Goal: Transaction & Acquisition: Purchase product/service

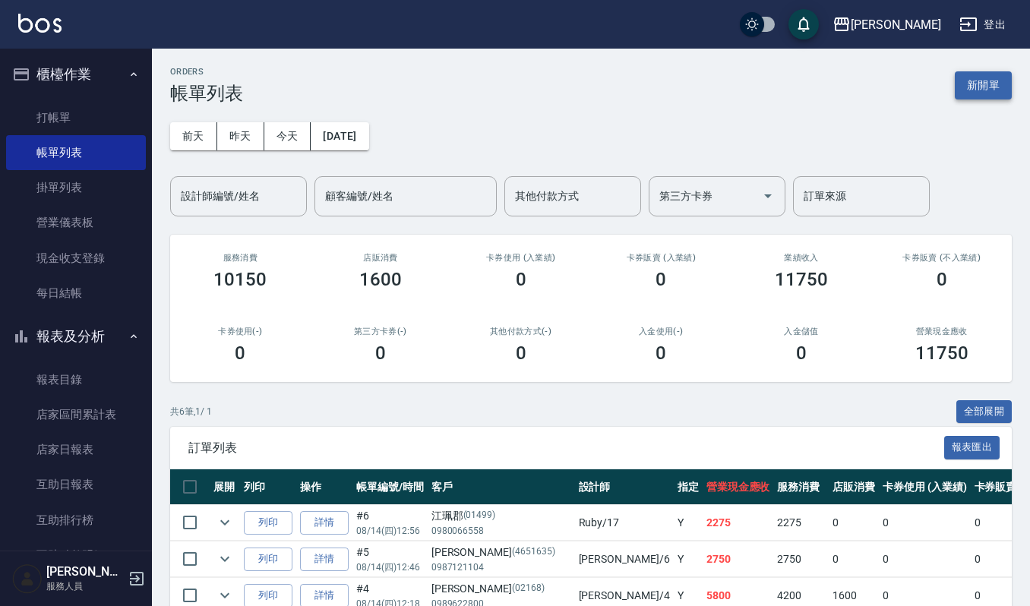
click at [983, 90] on button "新開單" at bounding box center [983, 85] width 57 height 28
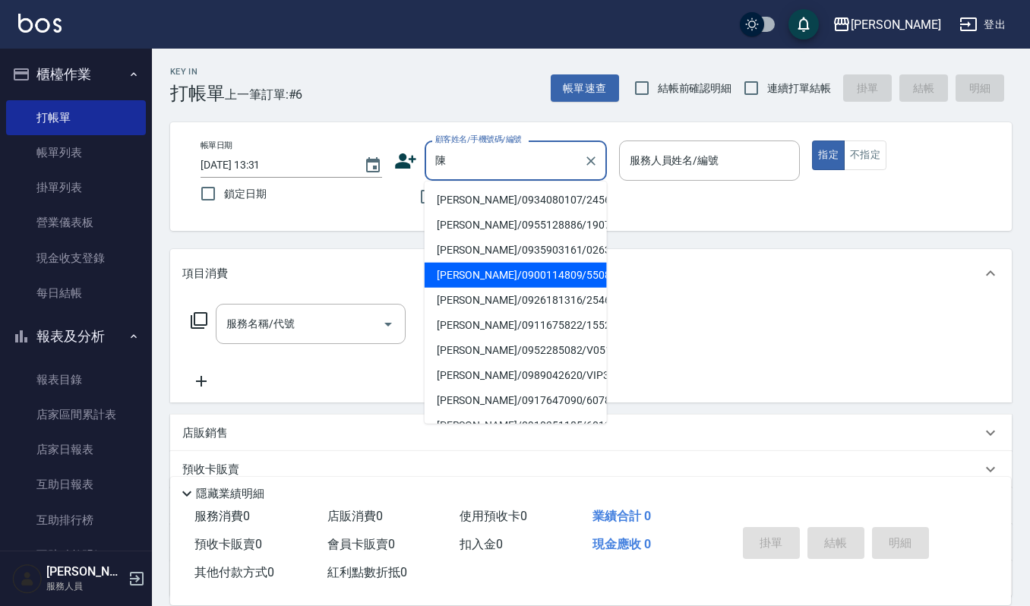
click at [517, 277] on li "[PERSON_NAME]/0900114809/550818" at bounding box center [516, 275] width 182 height 25
type input "[PERSON_NAME]/0900114809/550818"
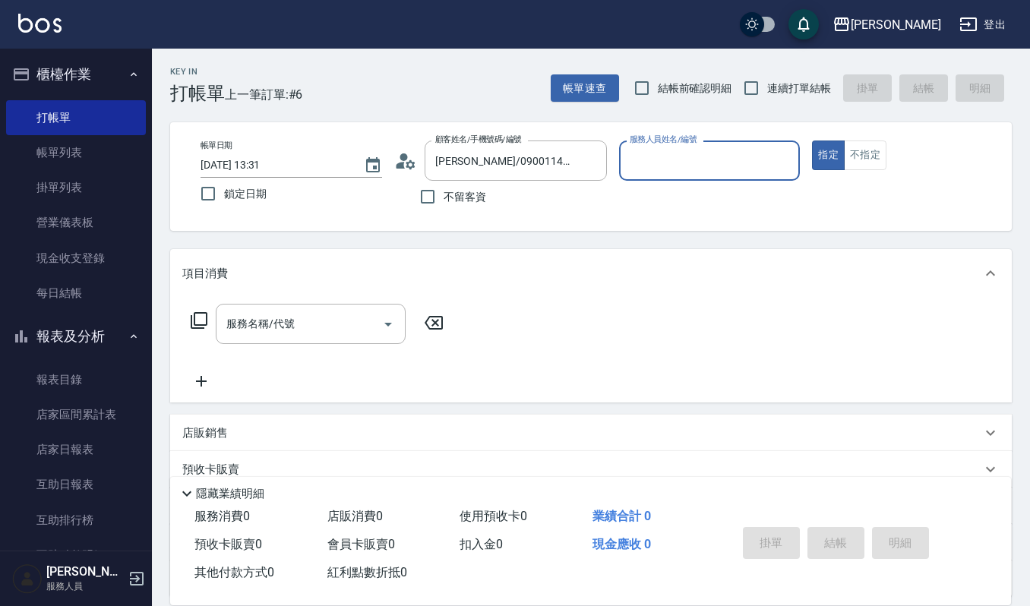
type input "Sammi-8"
click at [316, 316] on input "服務名稱/代號" at bounding box center [299, 324] width 153 height 27
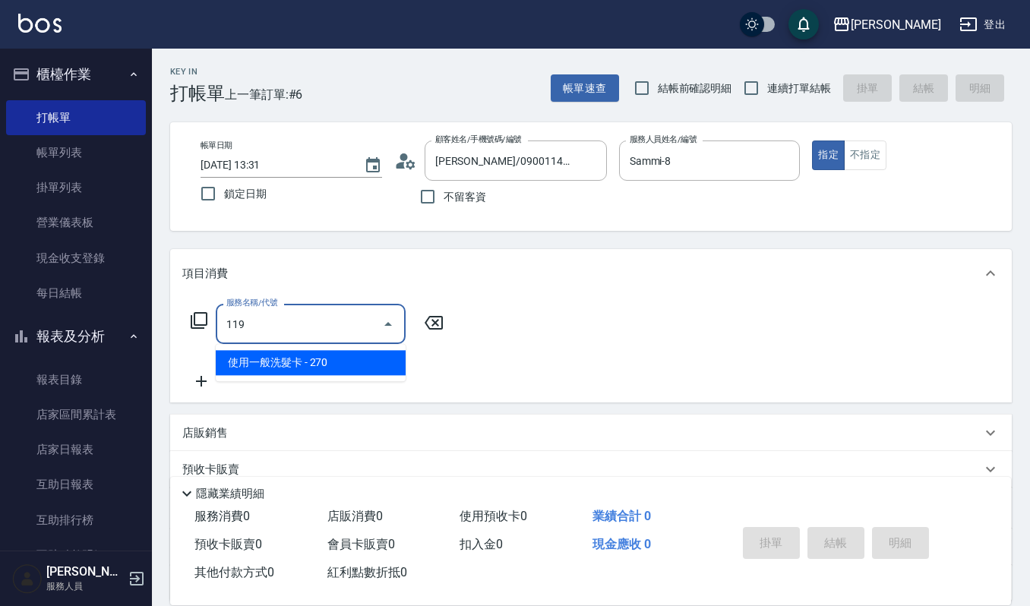
type input "使用一般洗髮卡(119)"
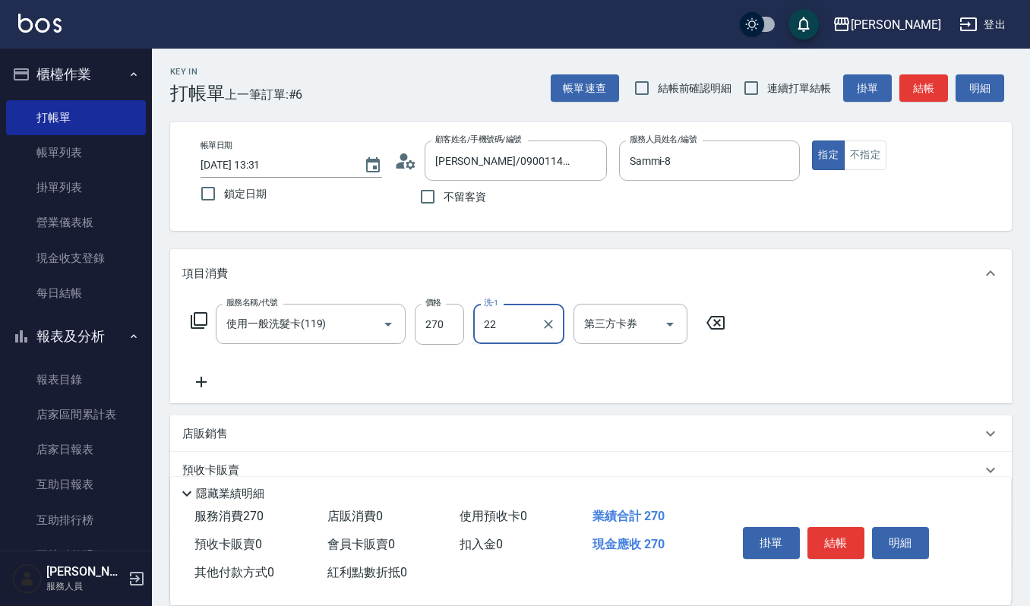
type input "[PERSON_NAME]-22"
click at [609, 333] on input "第三方卡券" at bounding box center [618, 324] width 77 height 27
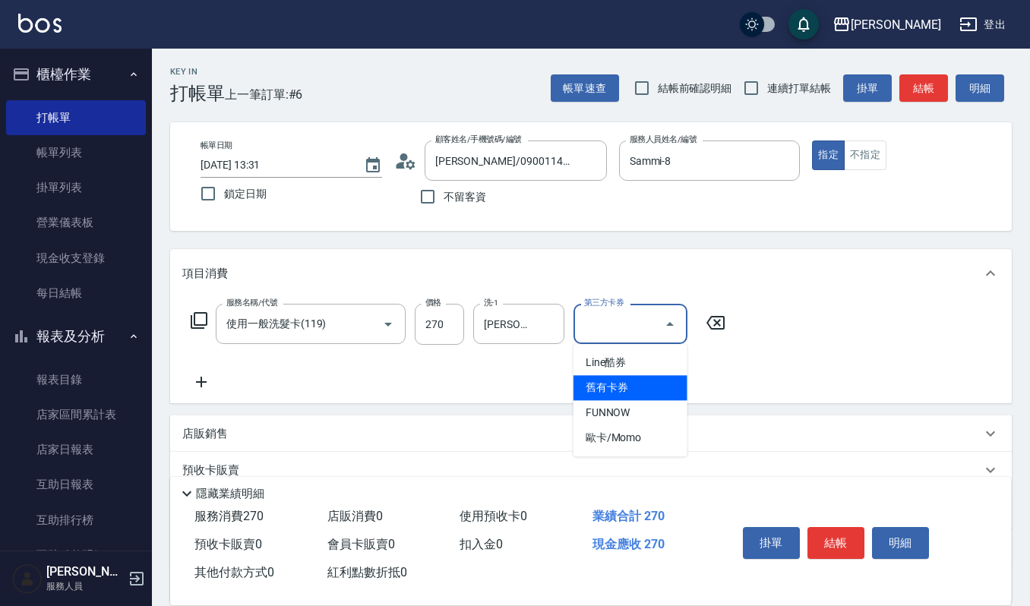
drag, startPoint x: 605, startPoint y: 381, endPoint x: 702, endPoint y: 418, distance: 103.8
click at [605, 381] on span "舊有卡券" at bounding box center [631, 387] width 114 height 25
type input "舊有卡券"
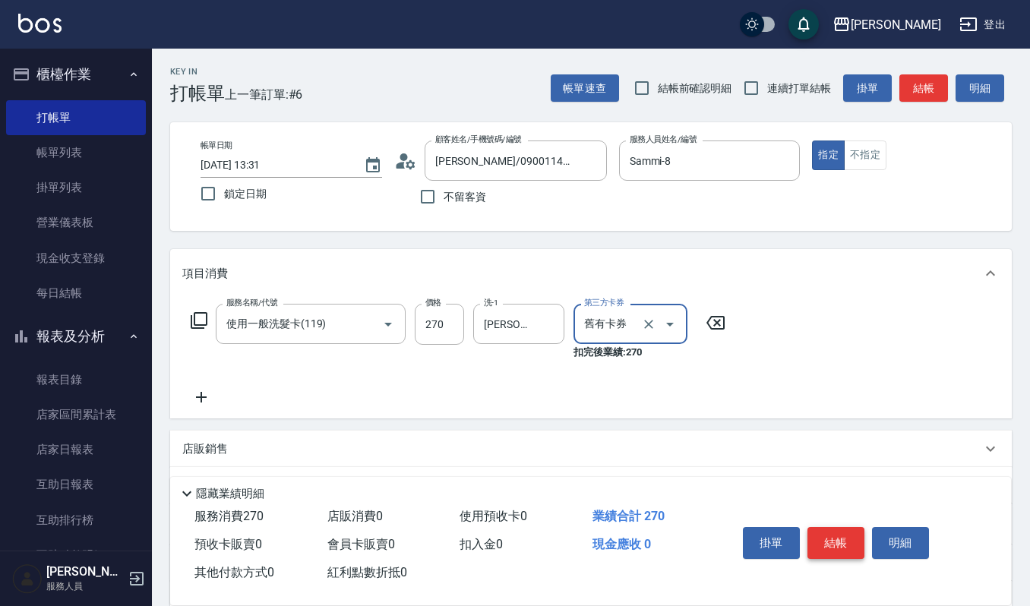
click at [828, 539] on button "結帳" at bounding box center [835, 543] width 57 height 32
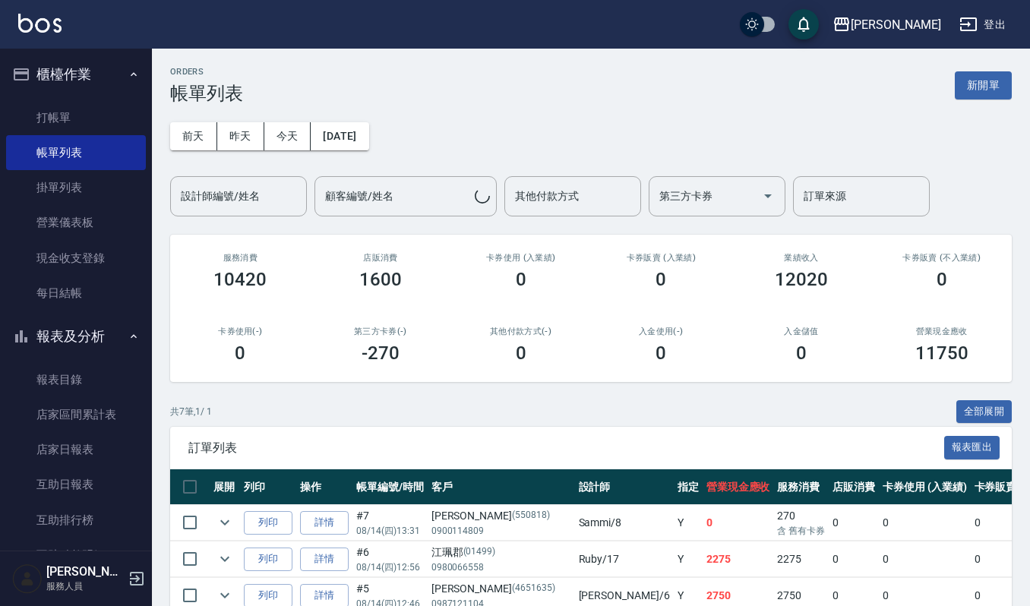
scroll to position [101, 0]
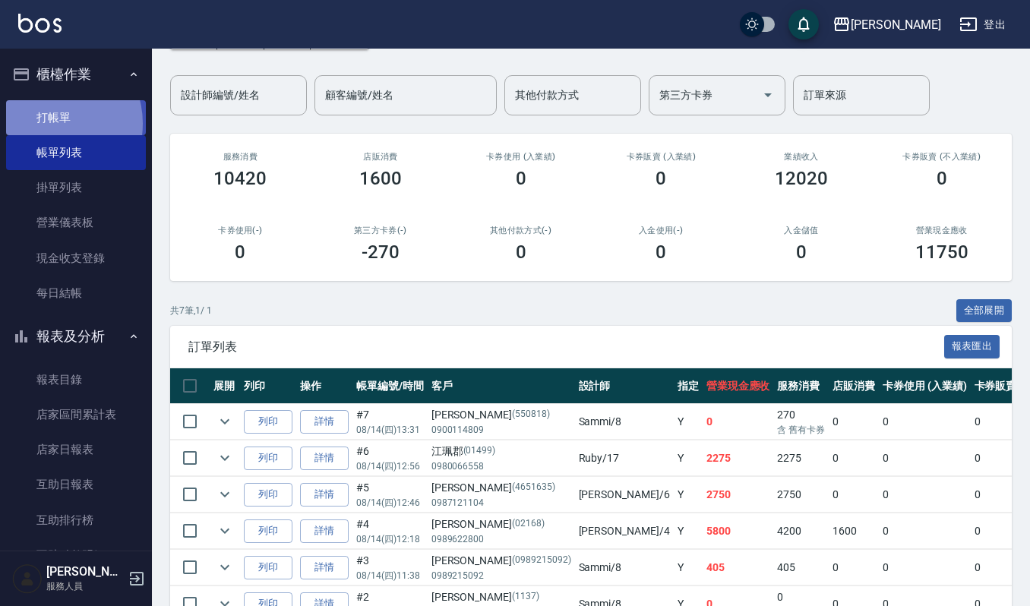
click at [52, 123] on link "打帳單" at bounding box center [76, 117] width 140 height 35
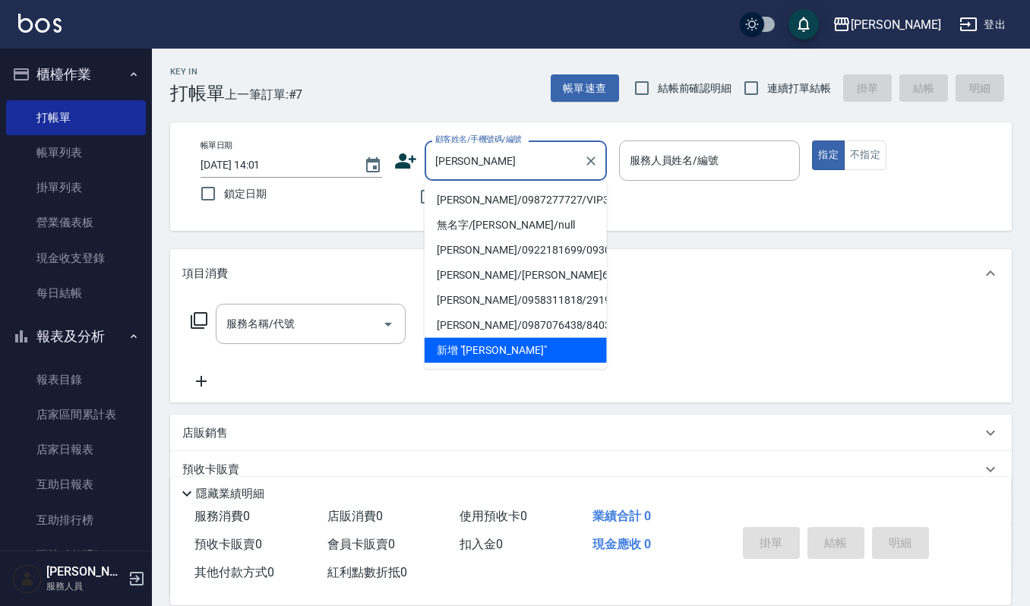
type input "[PERSON_NAME]/0987277727/VIP3116"
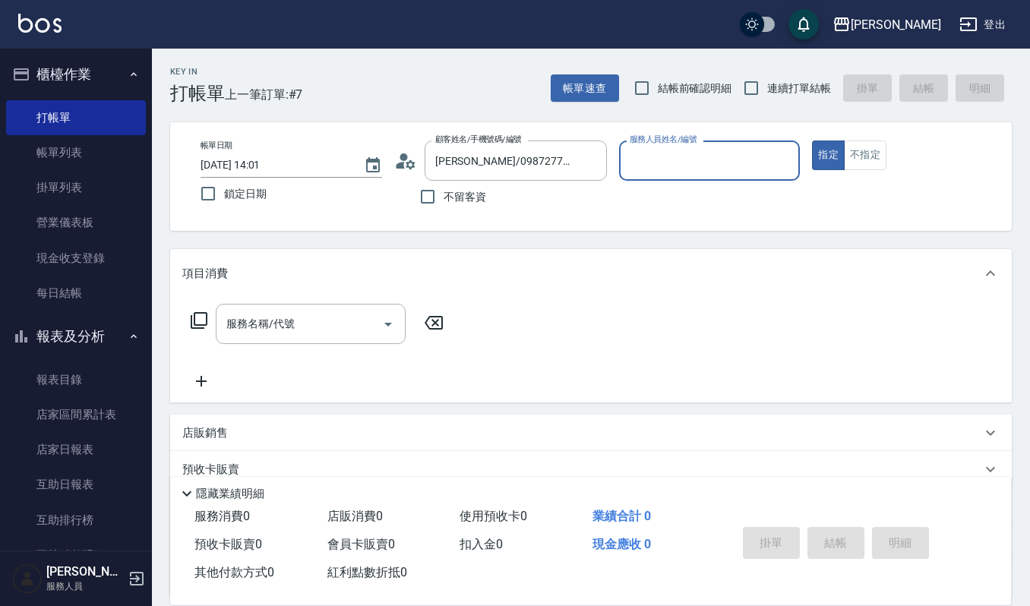
click at [812, 141] on button "指定" at bounding box center [828, 156] width 33 height 30
type button "true"
type input "Ruby-17"
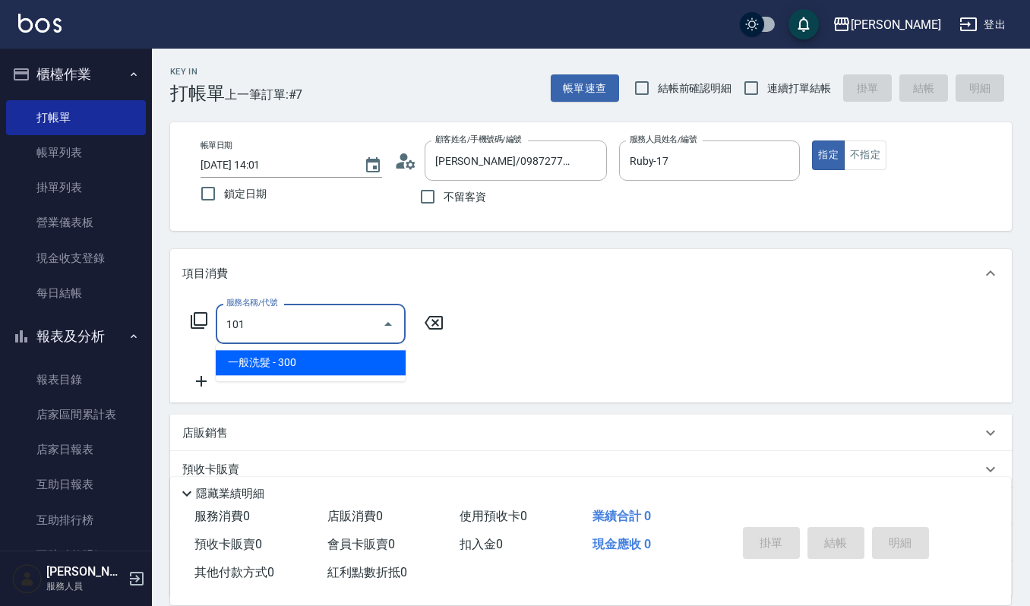
type input "一般洗髮(101)"
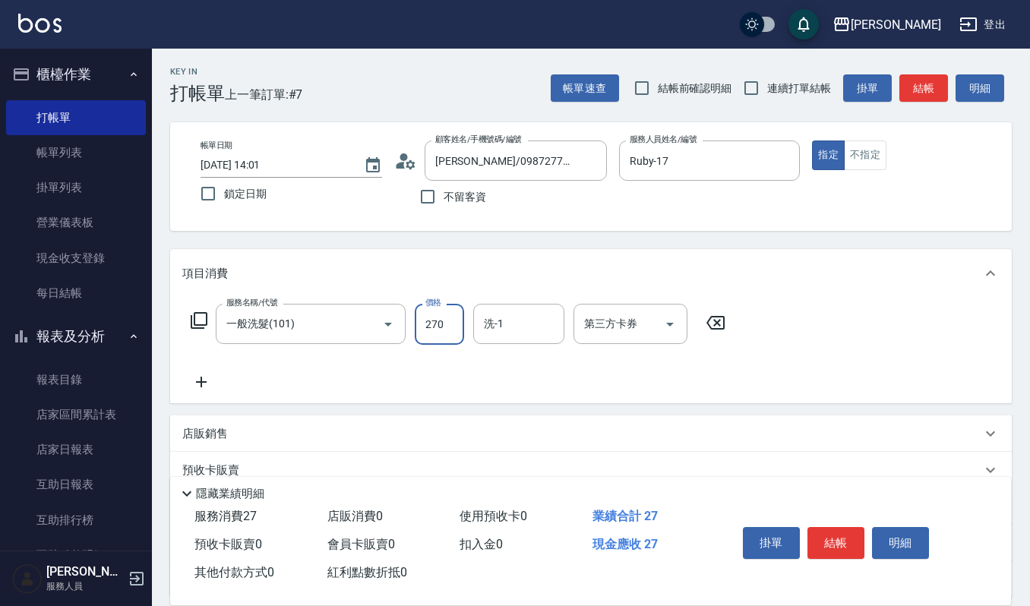
type input "270"
type input "Ruby-17"
click at [833, 536] on button "結帳" at bounding box center [835, 543] width 57 height 32
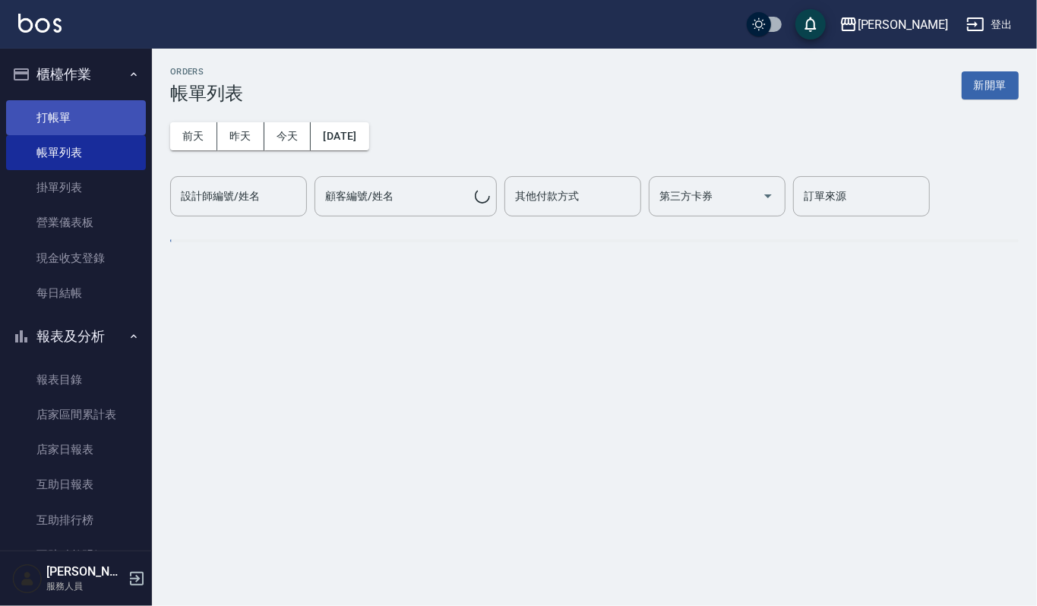
click at [77, 120] on link "打帳單" at bounding box center [76, 117] width 140 height 35
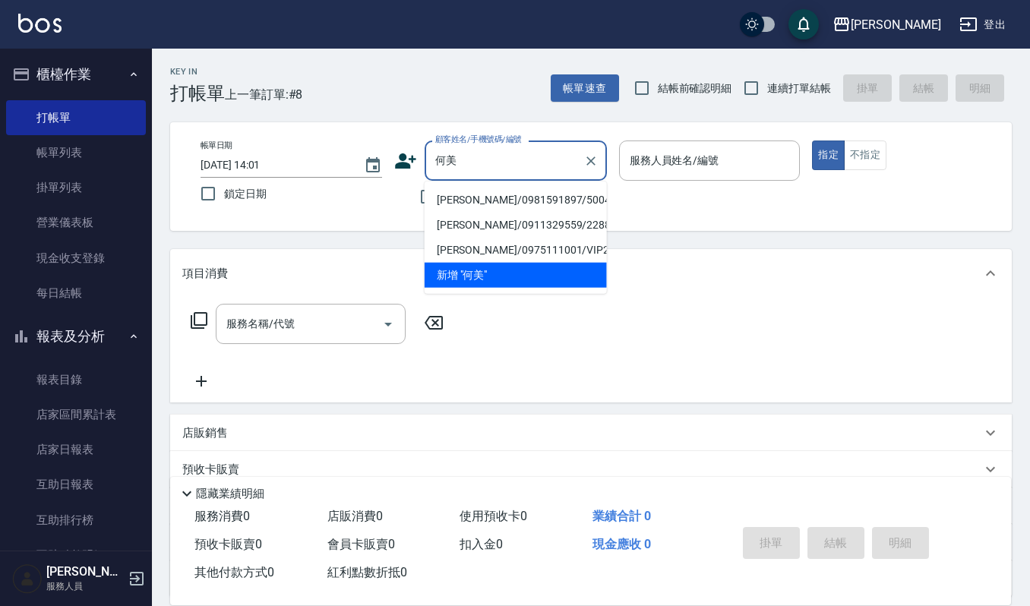
type input "[PERSON_NAME]/0981591897/500412"
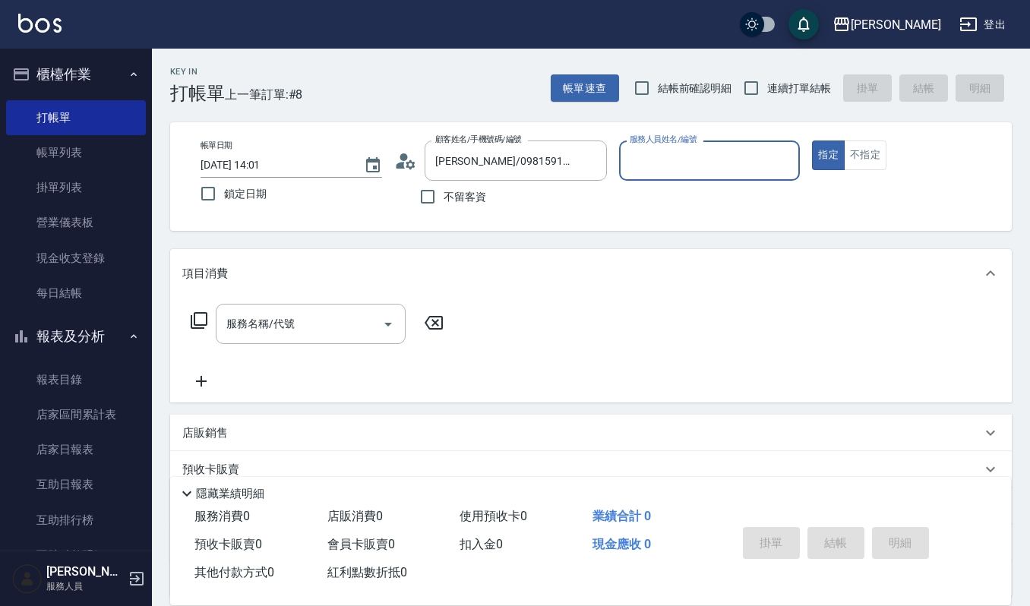
type input "Ruby-17"
click at [812, 141] on button "指定" at bounding box center [828, 156] width 33 height 30
type button "true"
click at [747, 147] on div "Ruby-17 服務人員姓名/編號" at bounding box center [710, 161] width 182 height 40
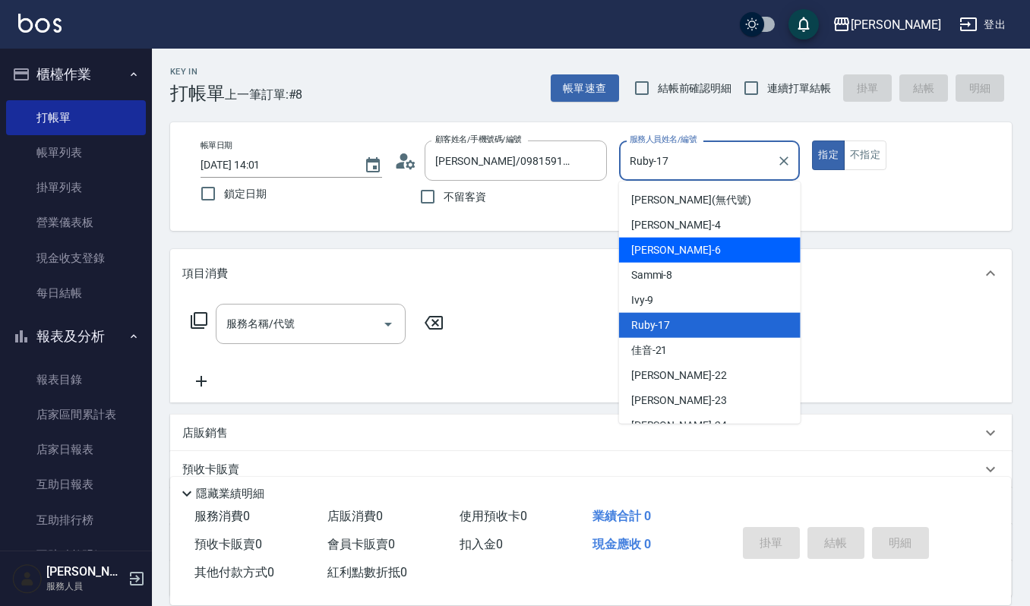
click at [776, 254] on div "Joalin -6" at bounding box center [710, 250] width 182 height 25
type input "Joalin-6"
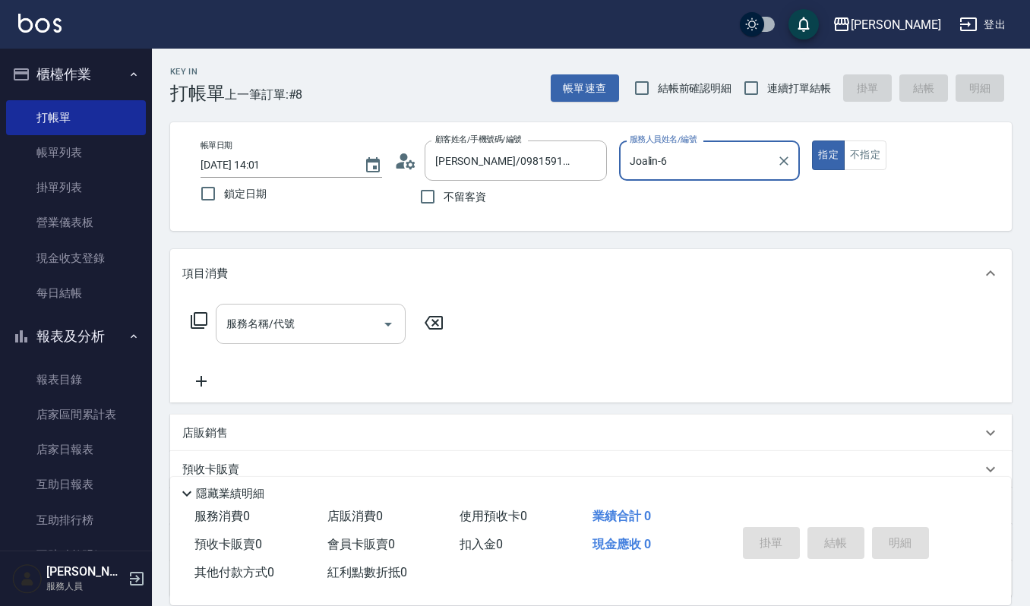
click at [302, 331] on input "服務名稱/代號" at bounding box center [299, 324] width 153 height 27
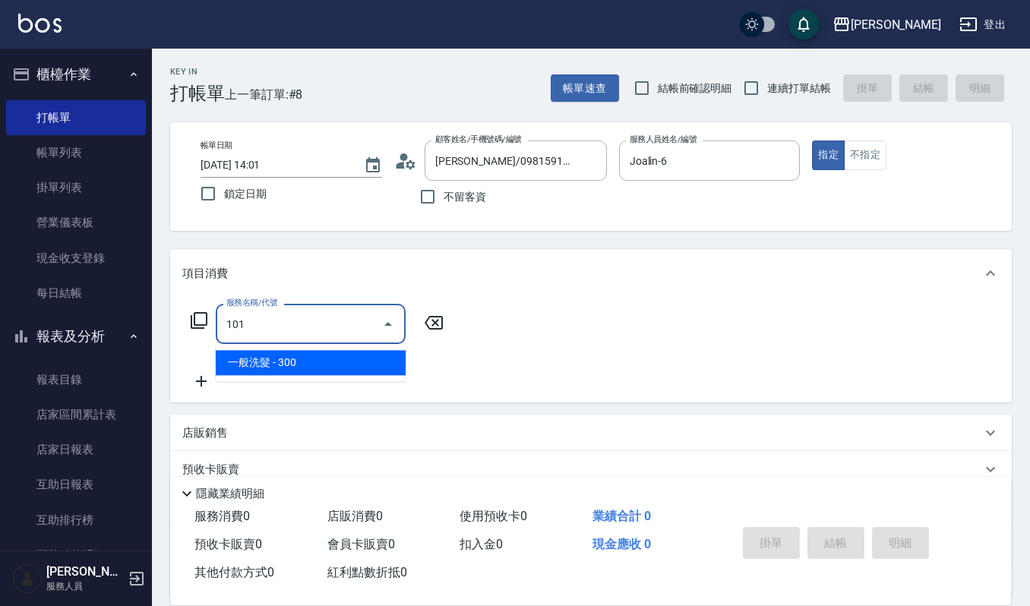
type input "一般洗髮(101)"
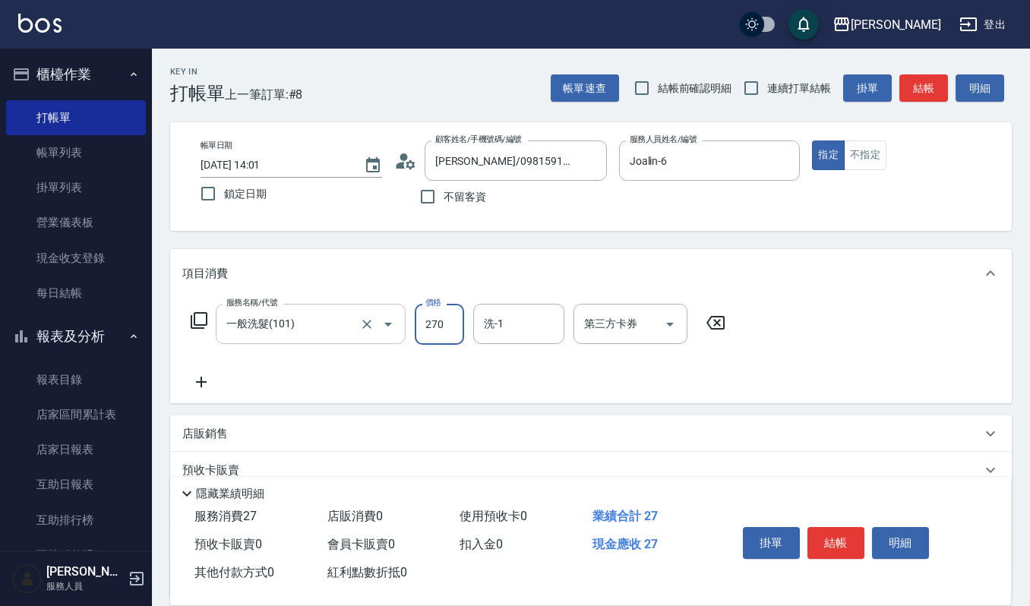
type input "270"
type input "Joalin-6"
click at [845, 532] on button "結帳" at bounding box center [835, 543] width 57 height 32
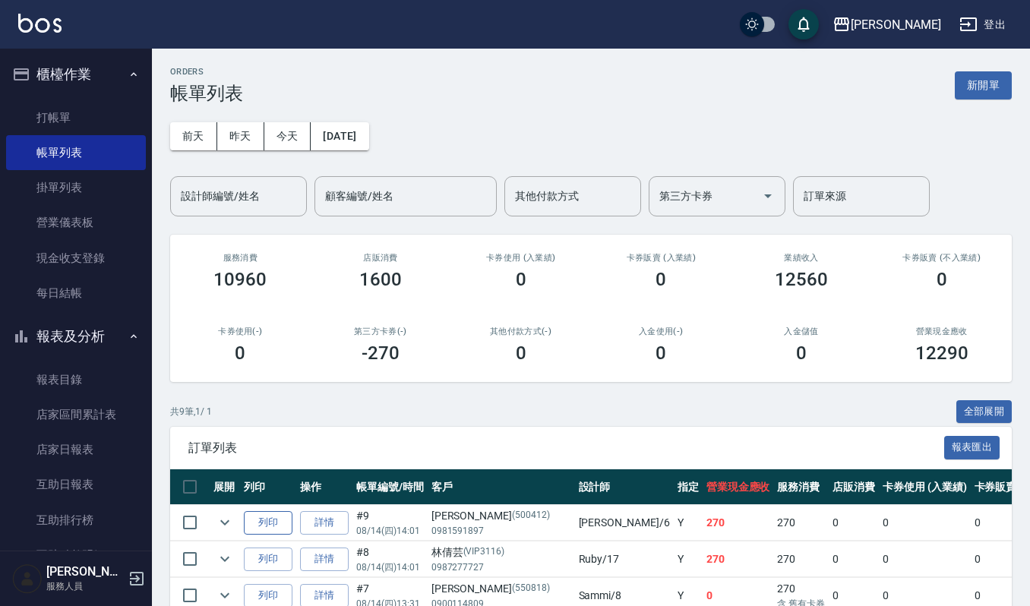
click at [267, 520] on button "列印" at bounding box center [268, 523] width 49 height 24
click at [273, 557] on button "列印" at bounding box center [268, 560] width 49 height 24
click at [85, 111] on link "打帳單" at bounding box center [76, 117] width 140 height 35
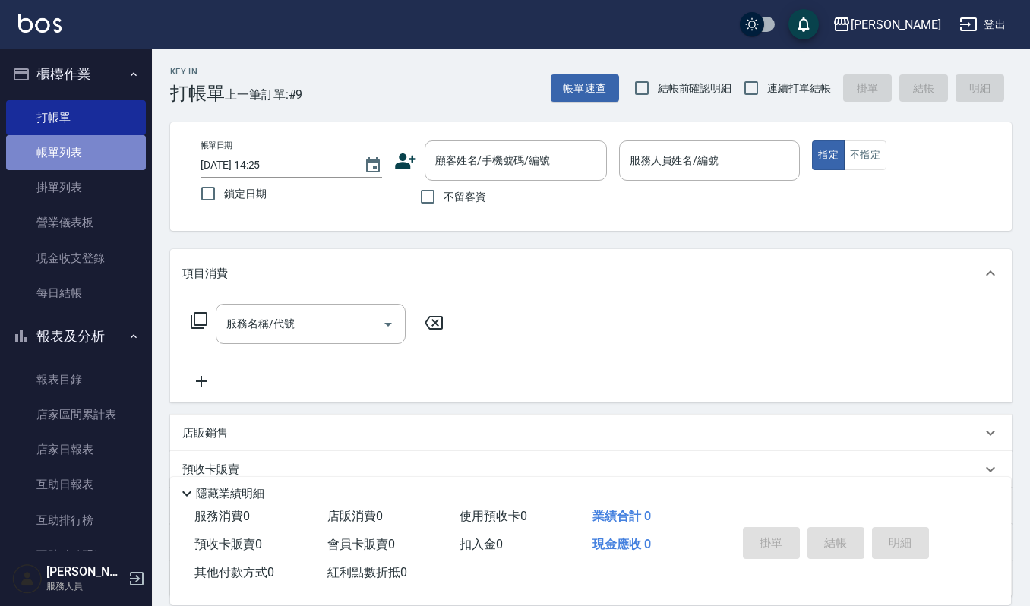
click at [101, 149] on link "帳單列表" at bounding box center [76, 152] width 140 height 35
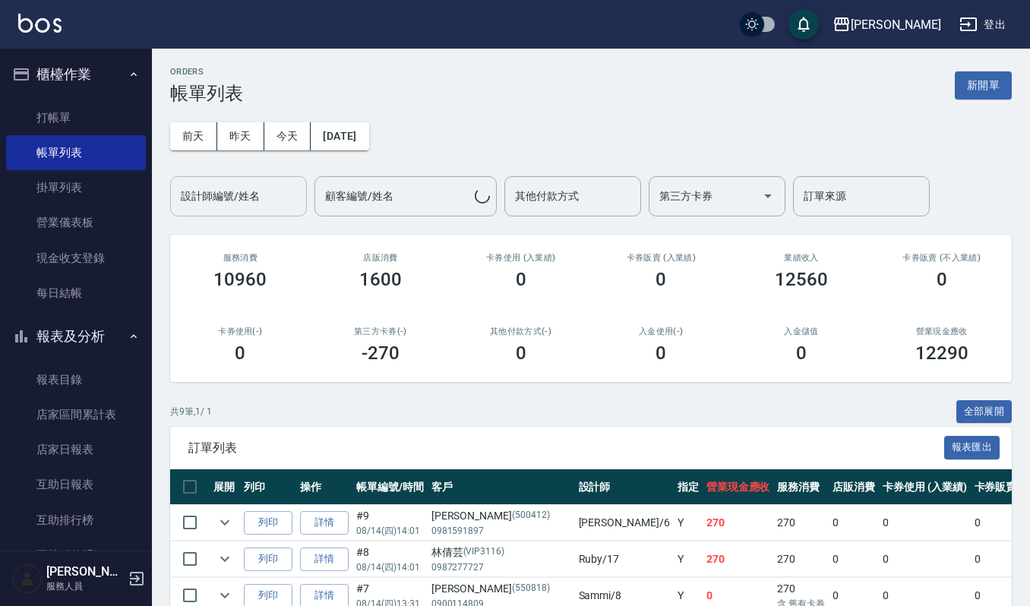
click at [281, 194] on input "設計師編號/姓名" at bounding box center [238, 196] width 123 height 27
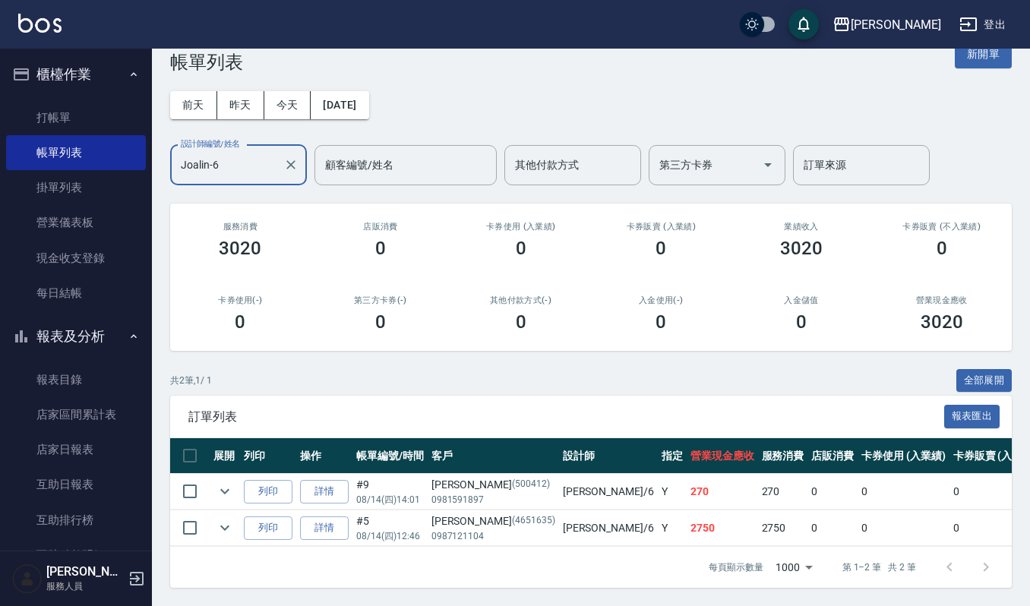
scroll to position [47, 0]
type input "Joalin-6"
click at [232, 482] on icon "expand row" at bounding box center [225, 491] width 18 height 18
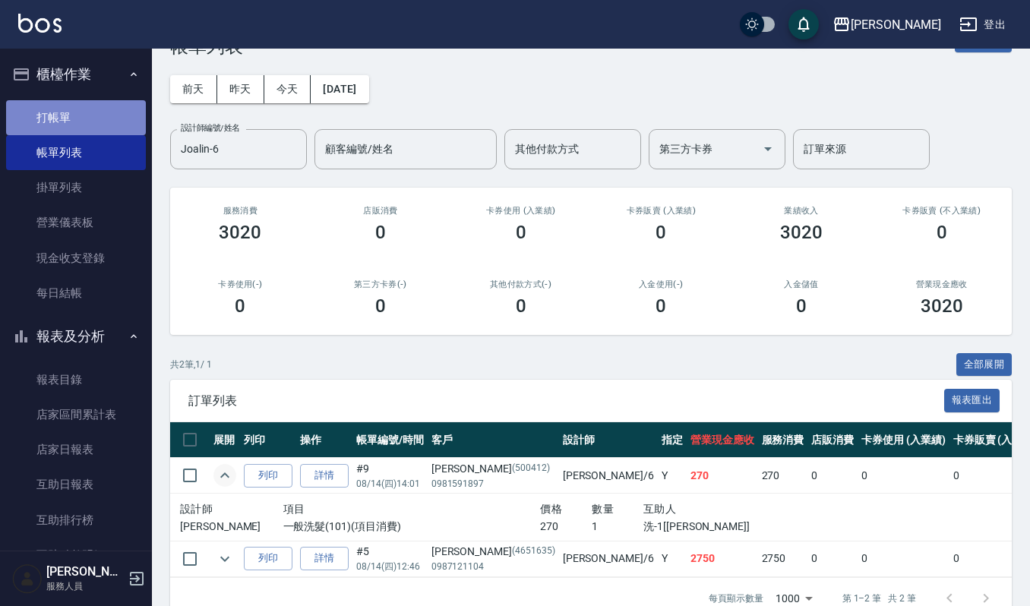
click at [110, 122] on link "打帳單" at bounding box center [76, 117] width 140 height 35
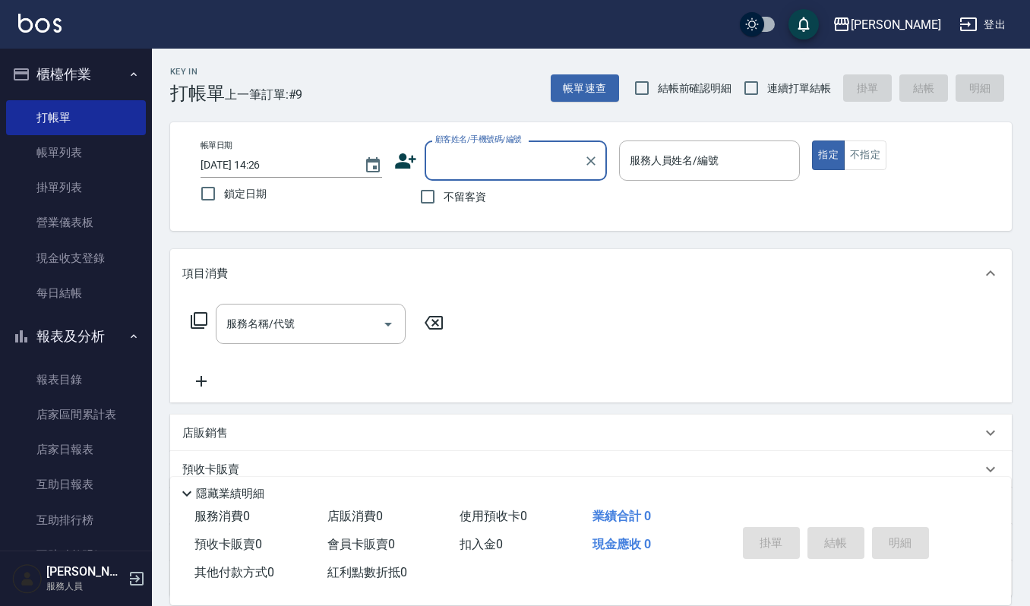
click at [471, 171] on input "顧客姓名/手機號碼/編號" at bounding box center [504, 160] width 146 height 27
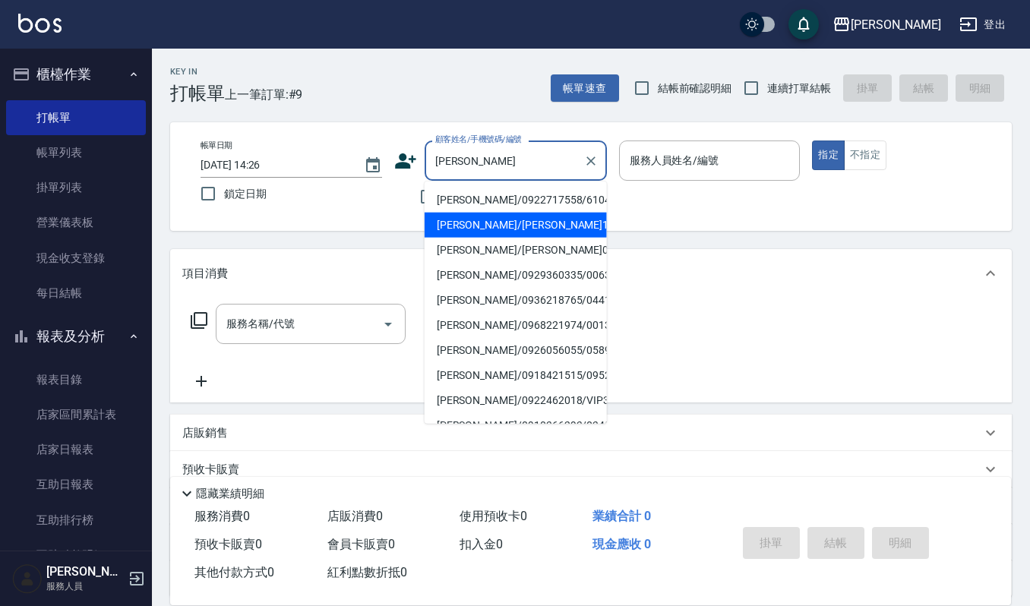
type input "[PERSON_NAME]"
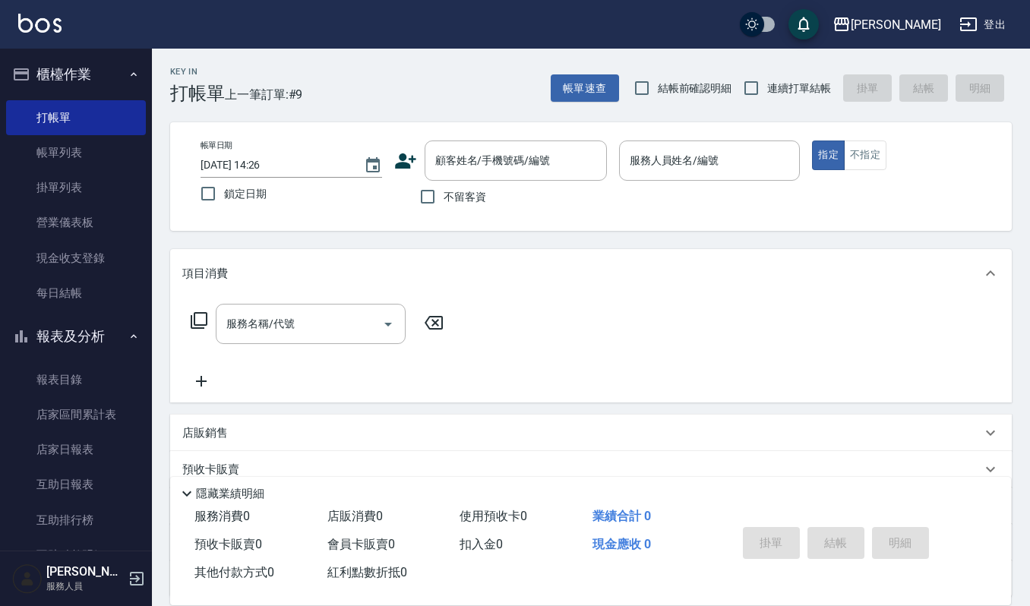
click at [532, 229] on div "帳單日期 [DATE] 14:26 鎖定日期 顧客姓名/手機號碼/編號 顧客姓名/手機號碼/編號 不留客資 服務人員姓名/編號 服務人員姓名/編號 指定 不指定" at bounding box center [591, 176] width 842 height 109
click at [564, 164] on input "顧客姓名/手機號碼/編號" at bounding box center [504, 160] width 146 height 27
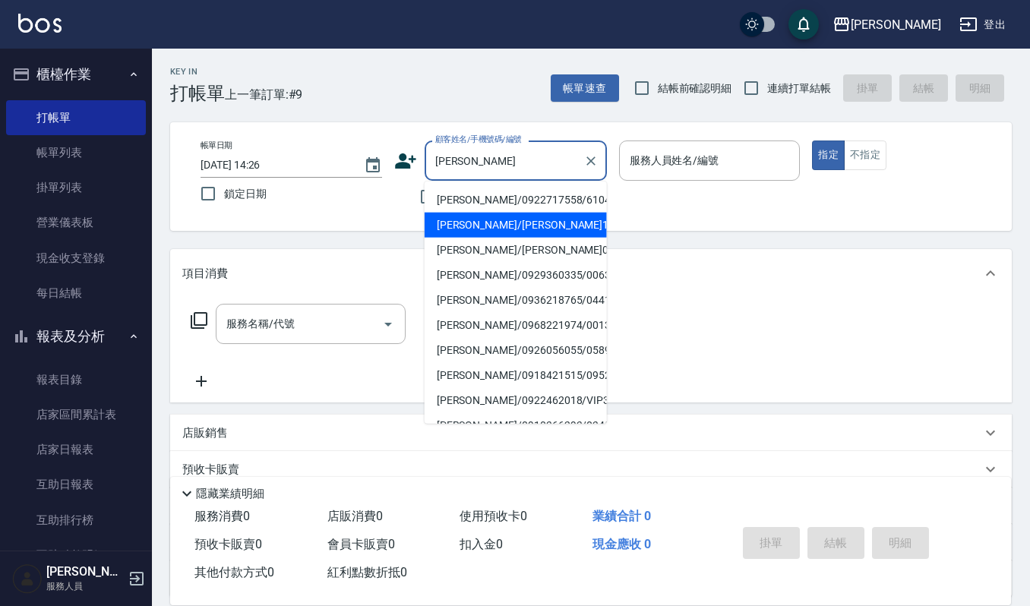
click at [523, 220] on li "[PERSON_NAME]/[PERSON_NAME]108525/108525" at bounding box center [516, 225] width 182 height 25
type input "[PERSON_NAME]/[PERSON_NAME]108525/108525"
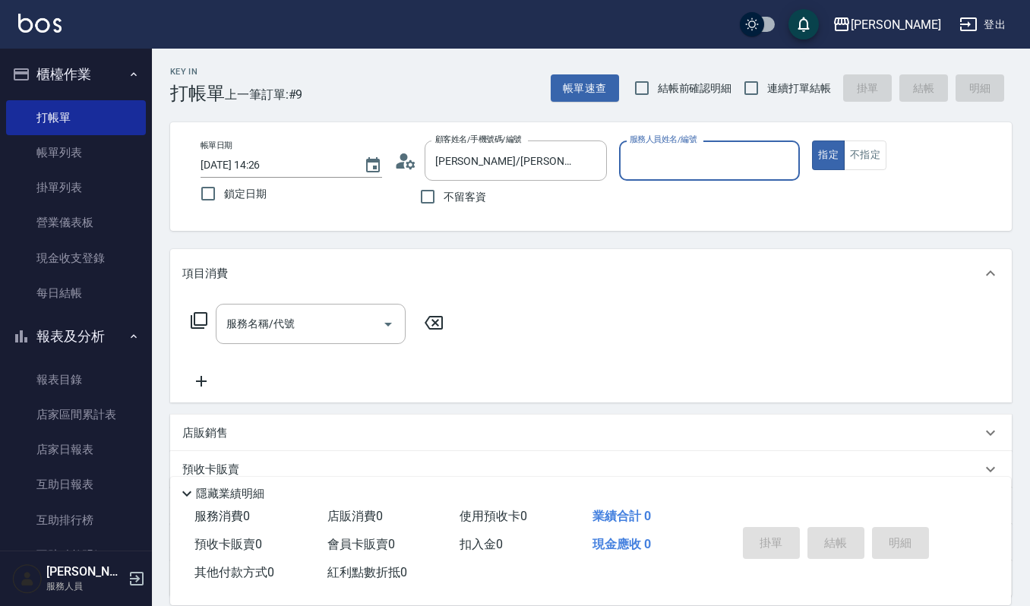
type input "Sammi-8"
click at [781, 155] on icon "Clear" at bounding box center [783, 160] width 15 height 15
type input "Joalin-6"
type button "true"
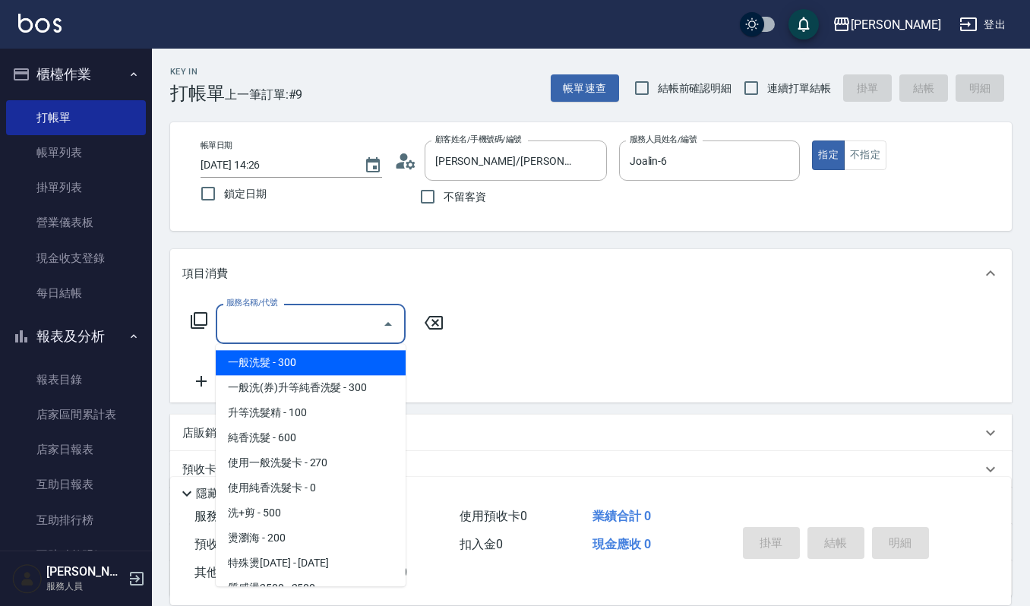
click at [365, 321] on input "服務名稱/代號" at bounding box center [299, 324] width 153 height 27
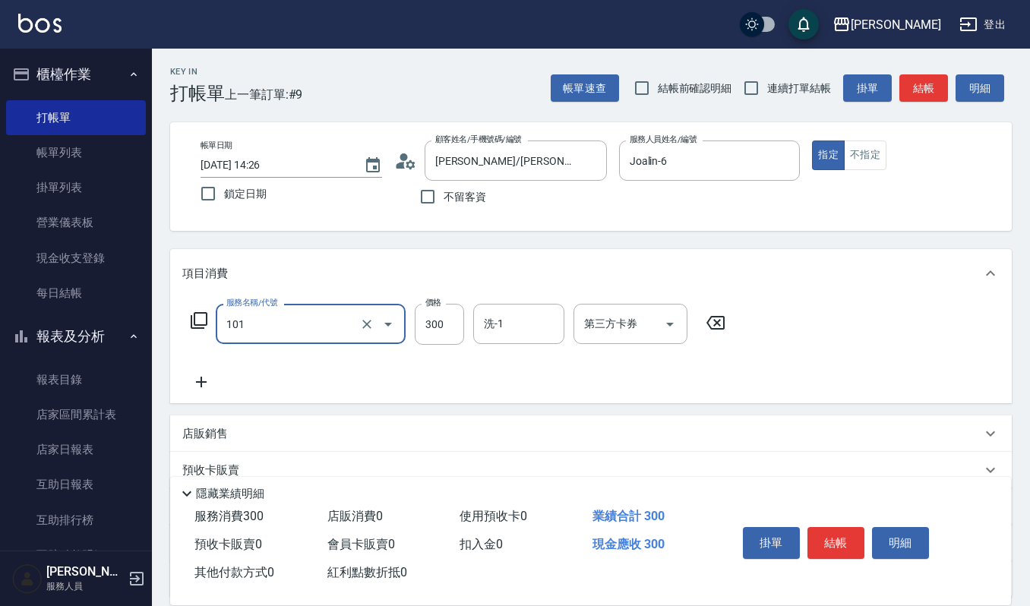
type input "一般洗髮(101)"
click at [371, 323] on icon "Clear" at bounding box center [366, 324] width 15 height 15
type input "修瀏海(303)"
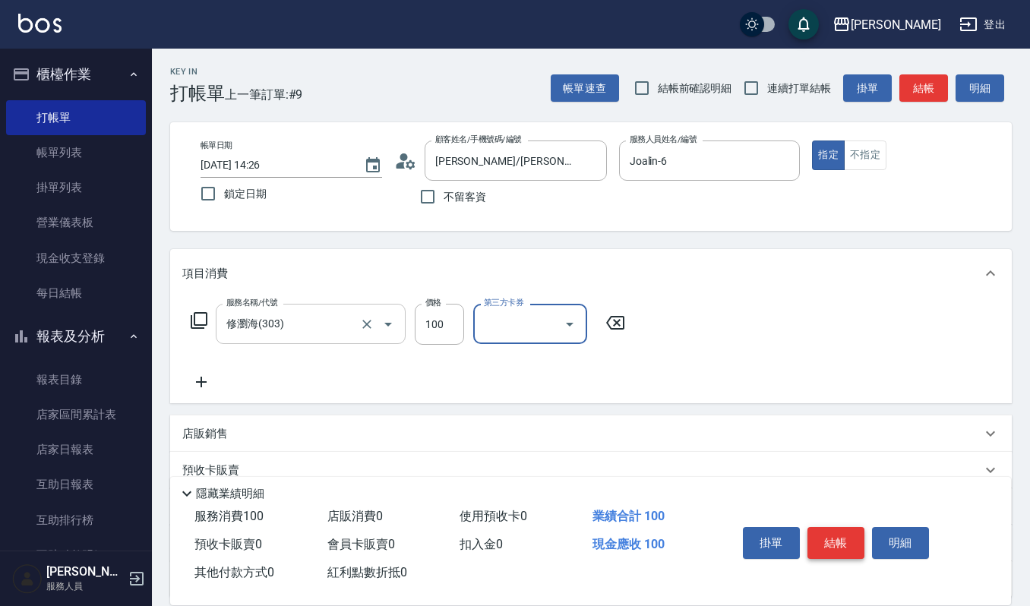
click at [843, 532] on button "結帳" at bounding box center [835, 543] width 57 height 32
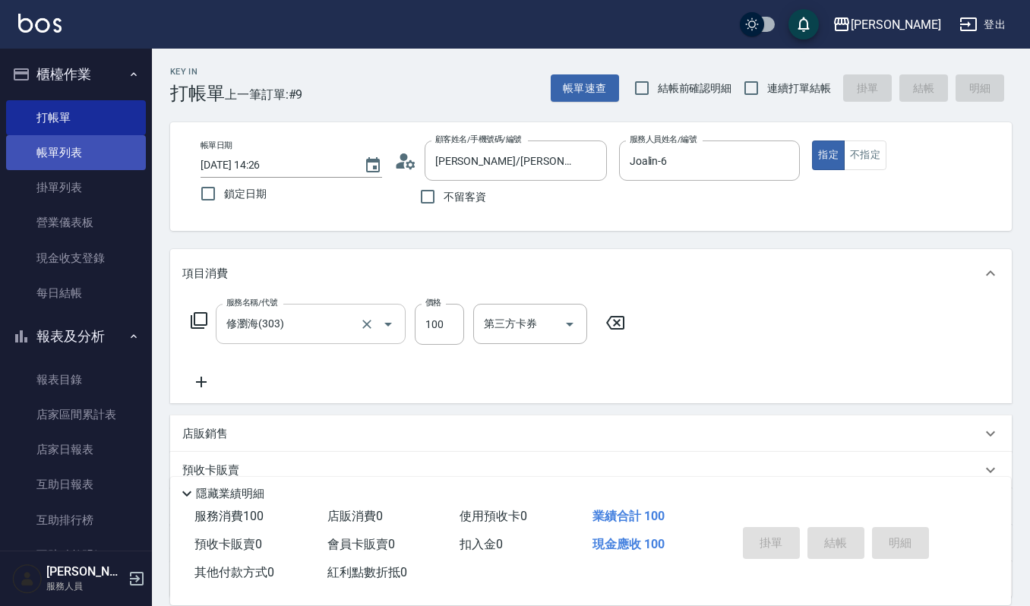
drag, startPoint x: 40, startPoint y: 146, endPoint x: 106, endPoint y: 159, distance: 67.3
click at [40, 146] on link "帳單列表" at bounding box center [76, 152] width 140 height 35
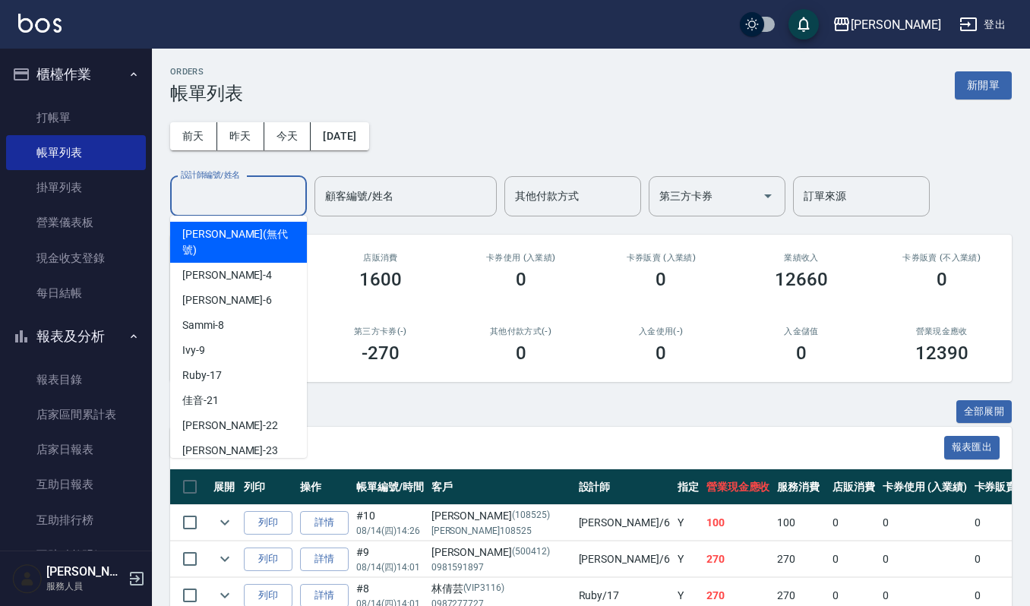
click at [268, 204] on input "設計師編號/姓名" at bounding box center [238, 196] width 123 height 27
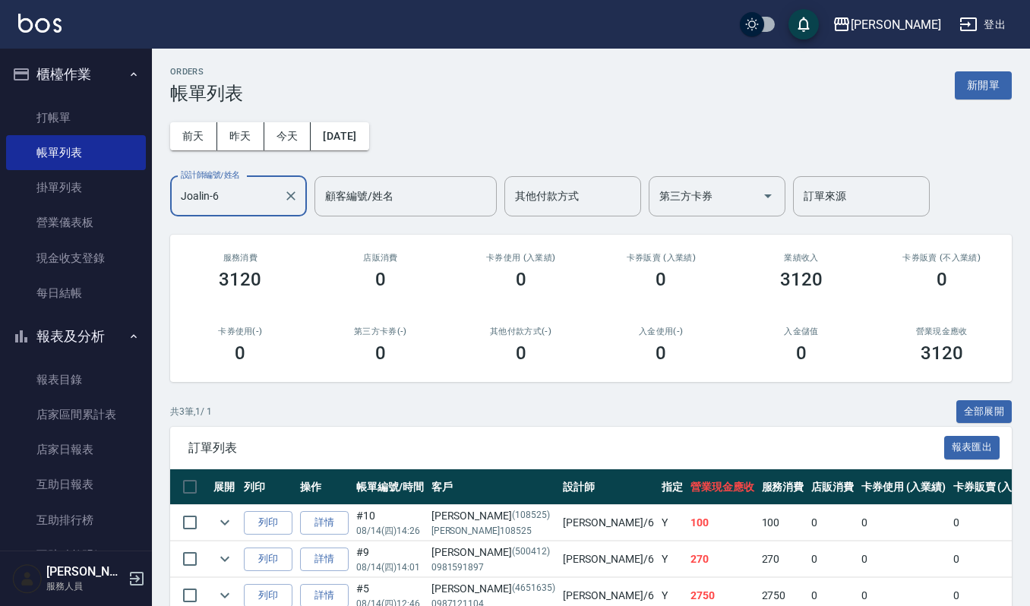
scroll to position [84, 0]
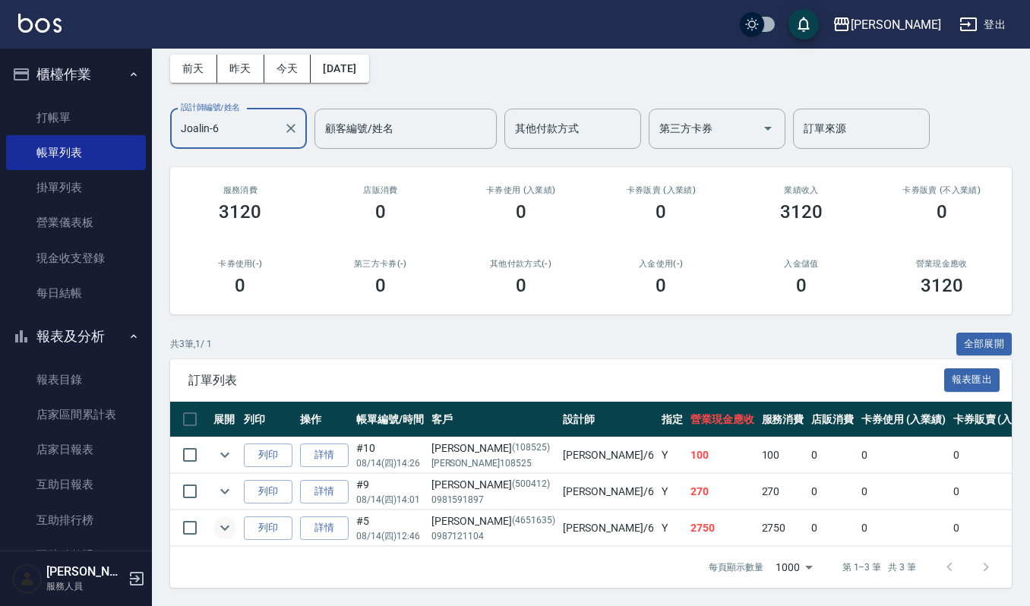
type input "Joalin-6"
click at [226, 519] on icon "expand row" at bounding box center [225, 528] width 18 height 18
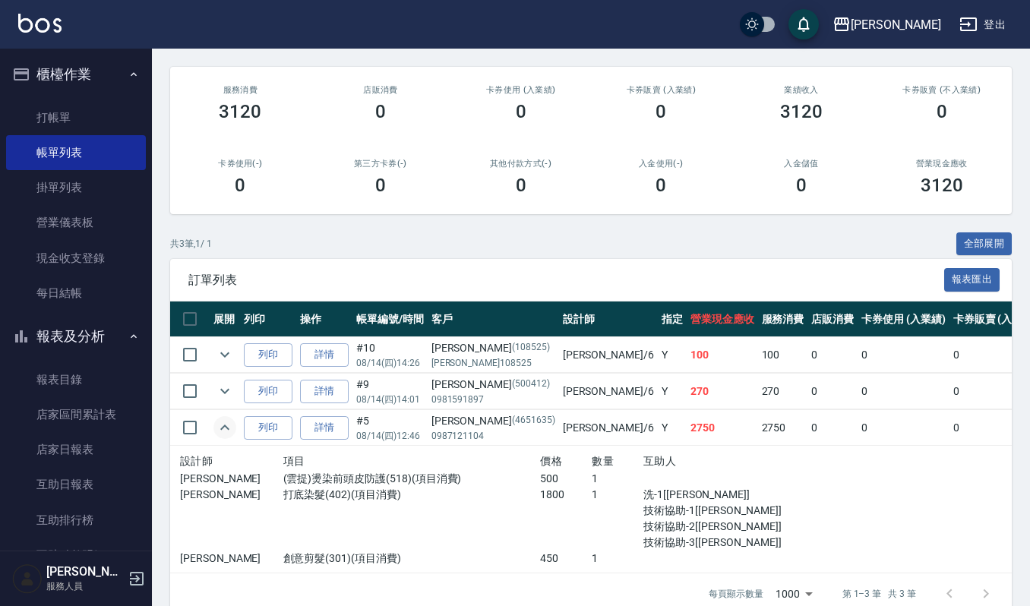
scroll to position [210, 0]
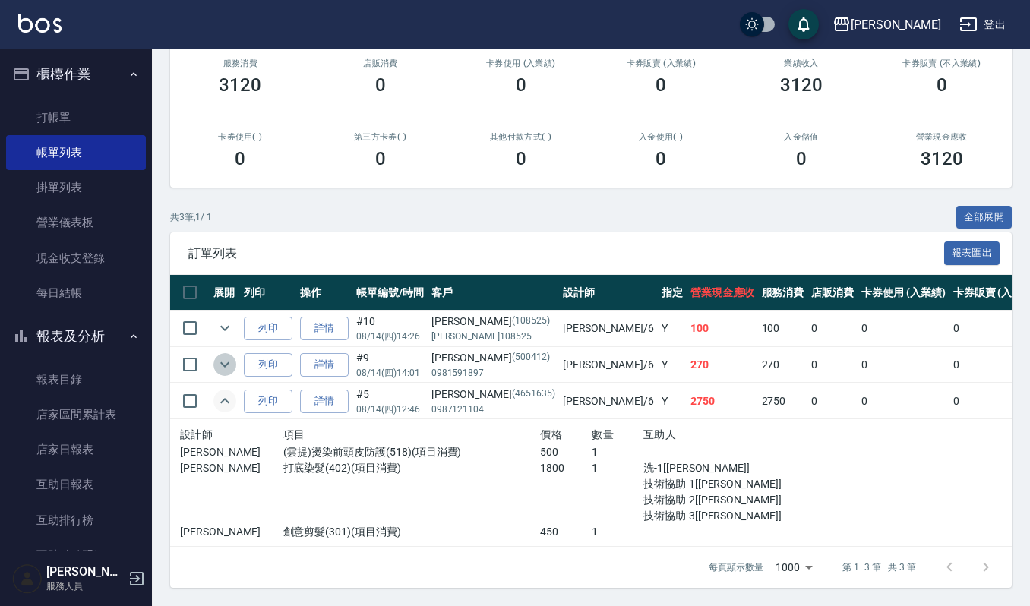
click at [222, 362] on icon "expand row" at bounding box center [224, 364] width 9 height 5
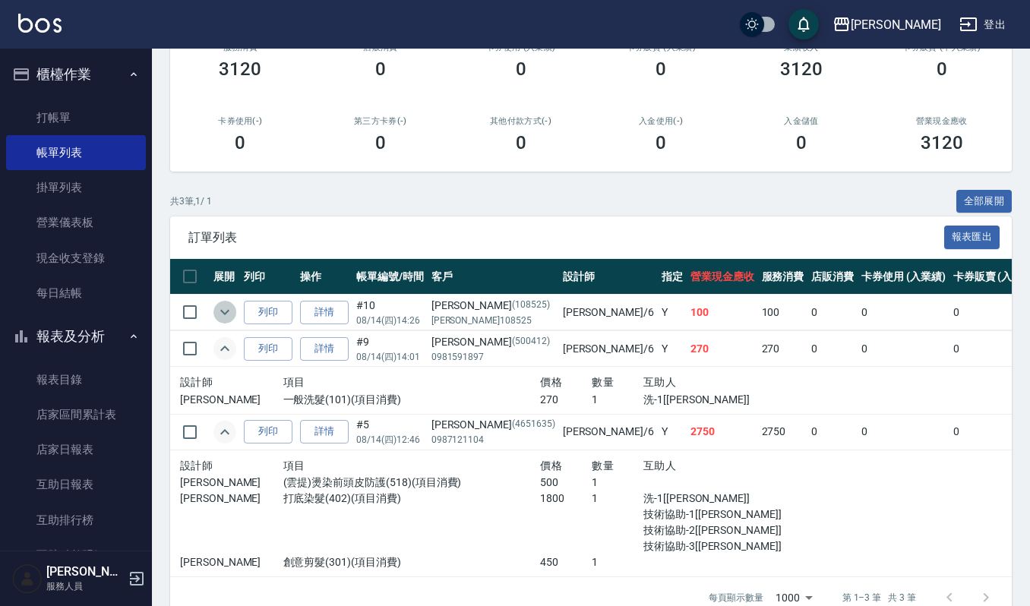
click at [226, 305] on icon "expand row" at bounding box center [225, 312] width 18 height 18
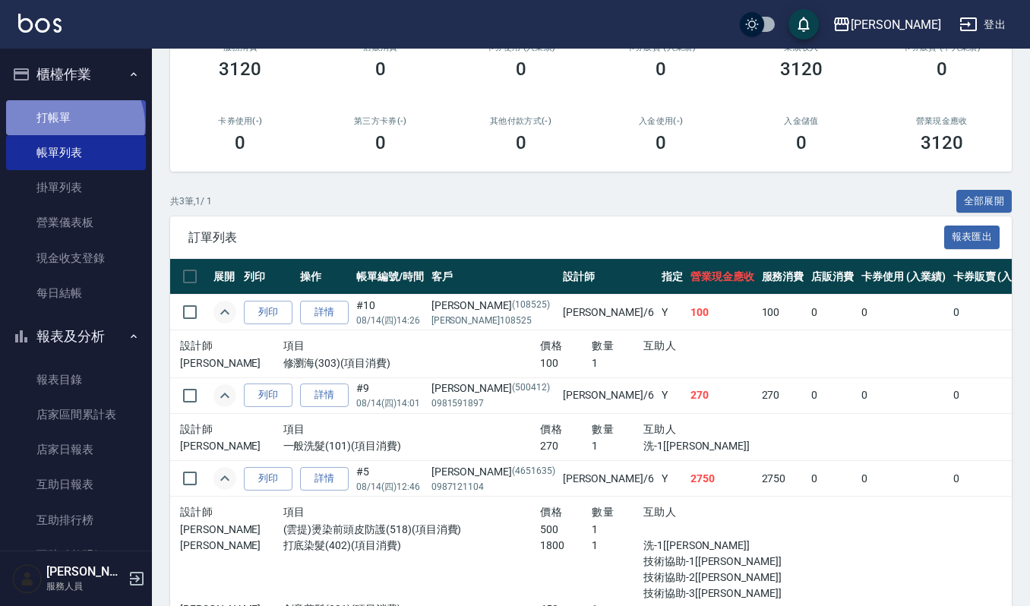
click at [73, 125] on link "打帳單" at bounding box center [76, 117] width 140 height 35
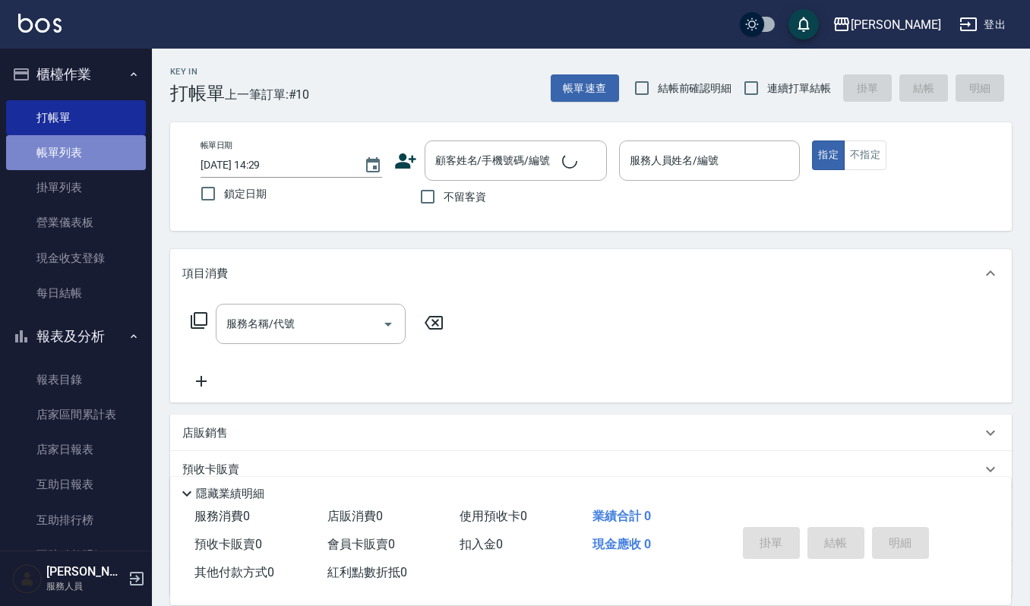
click at [92, 150] on link "帳單列表" at bounding box center [76, 152] width 140 height 35
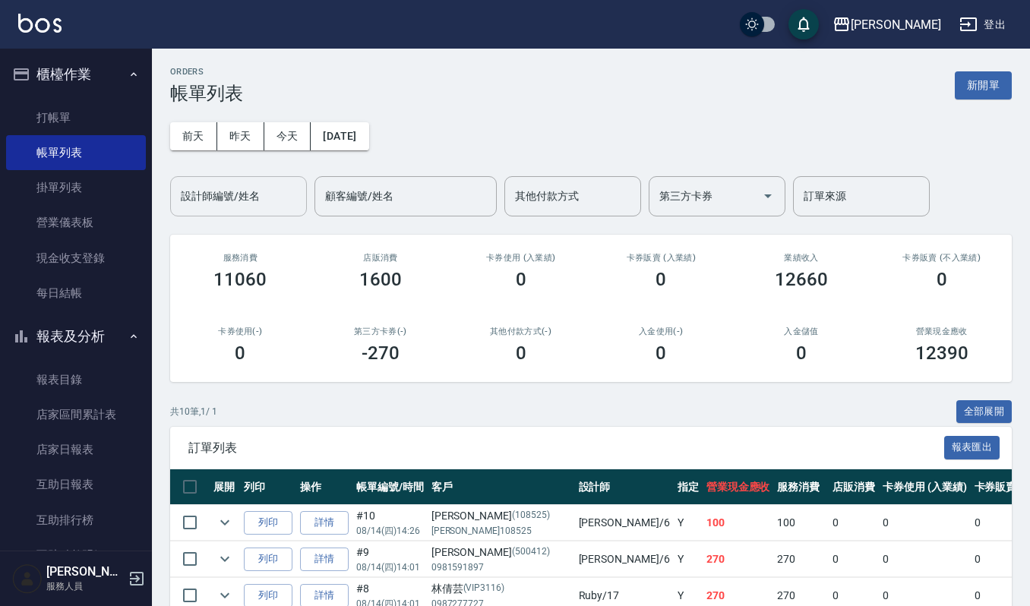
click at [255, 195] on input "設計師編號/姓名" at bounding box center [238, 196] width 123 height 27
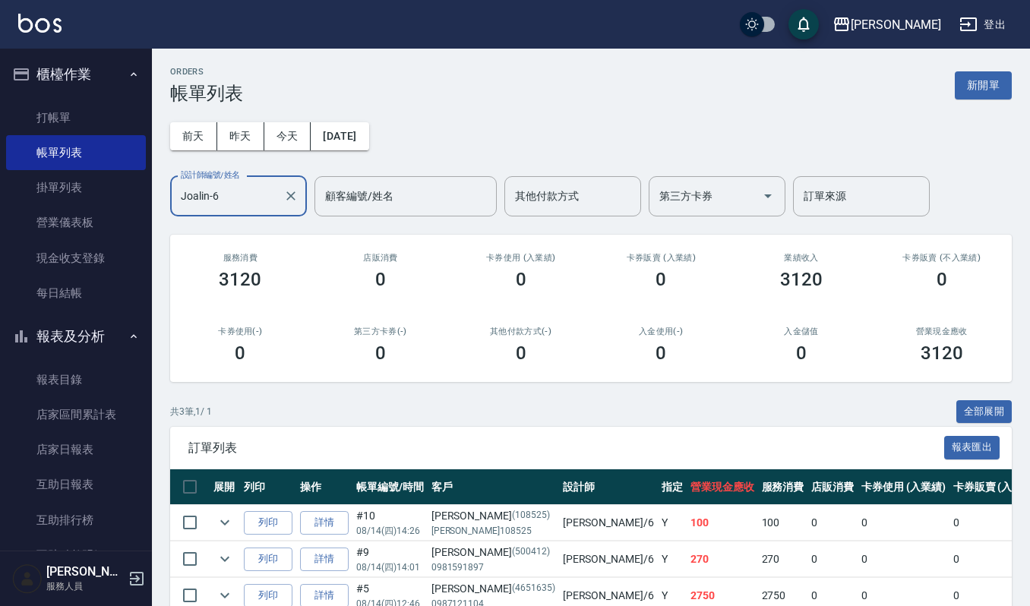
scroll to position [84, 0]
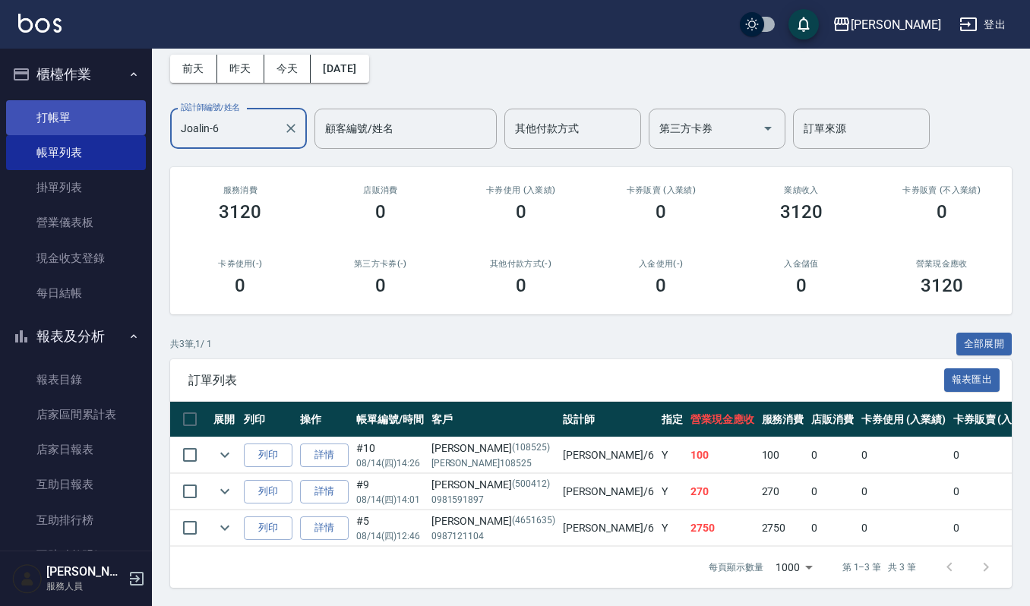
type input "Joalin-6"
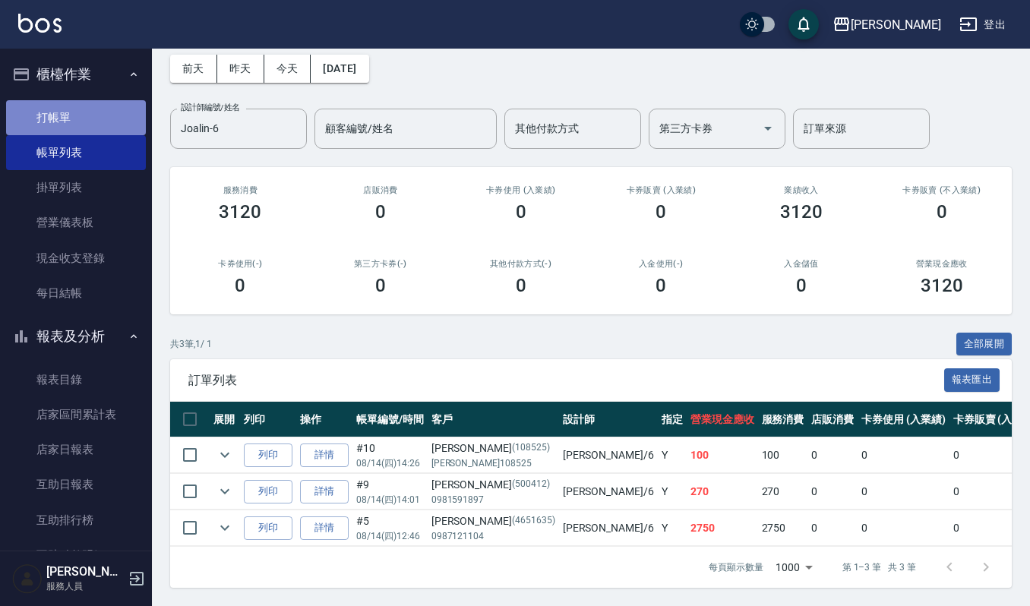
click at [87, 116] on link "打帳單" at bounding box center [76, 117] width 140 height 35
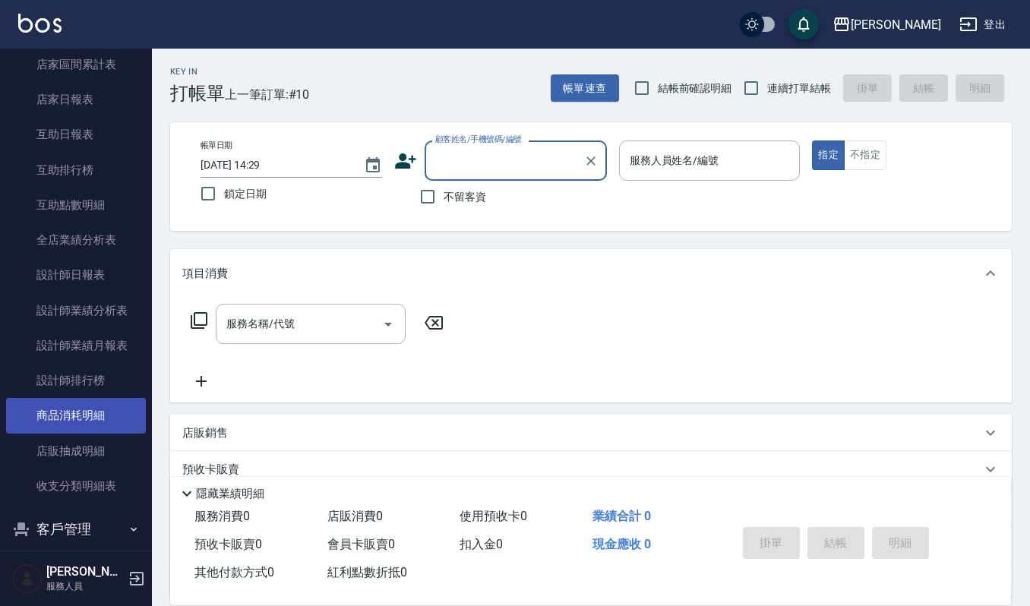
scroll to position [366, 0]
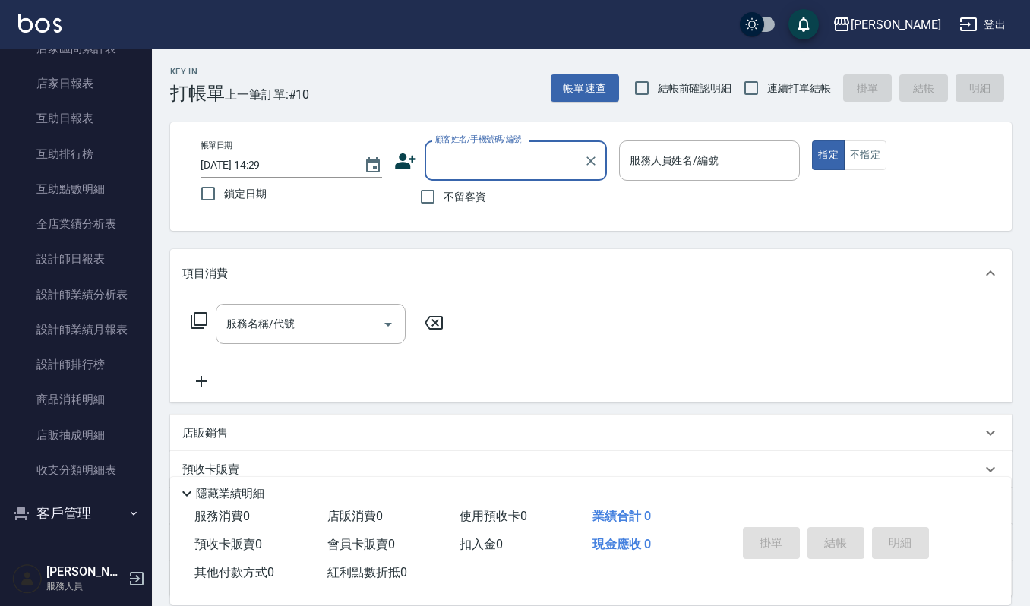
click at [91, 517] on button "客戶管理" at bounding box center [76, 514] width 140 height 40
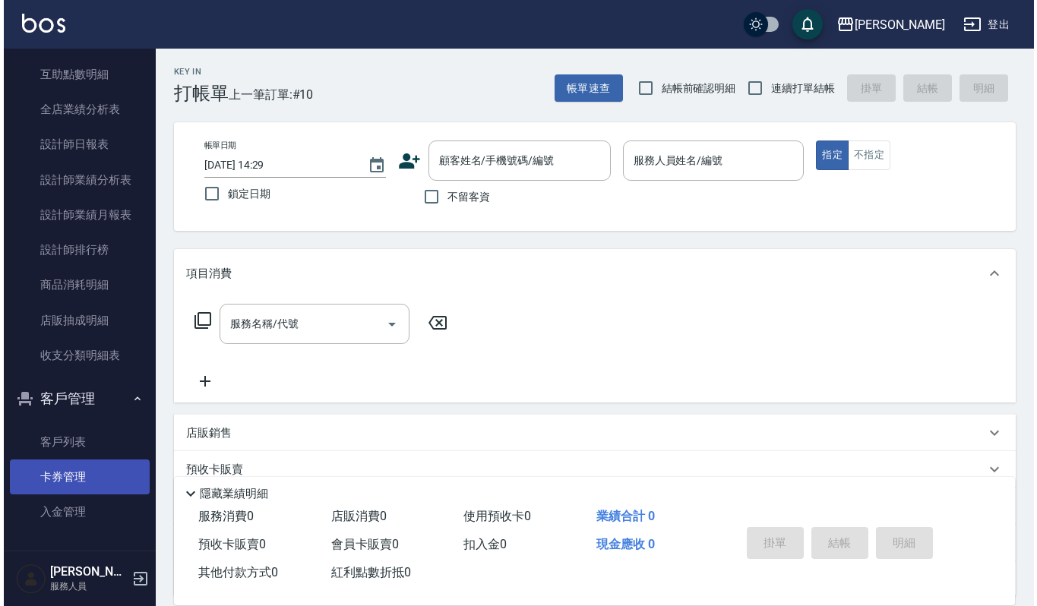
scroll to position [484, 0]
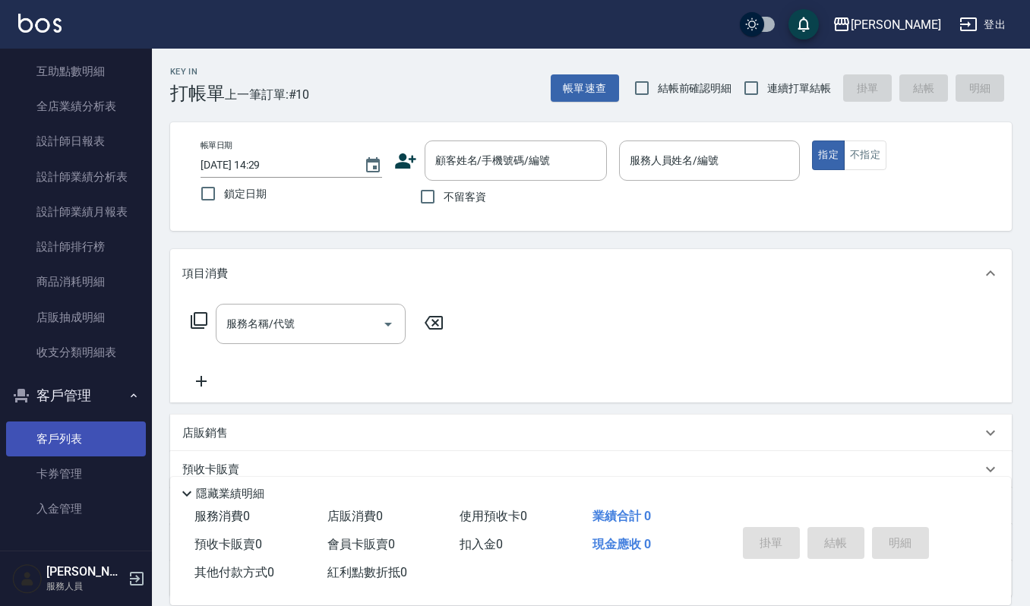
click at [56, 435] on link "客戶列表" at bounding box center [76, 439] width 140 height 35
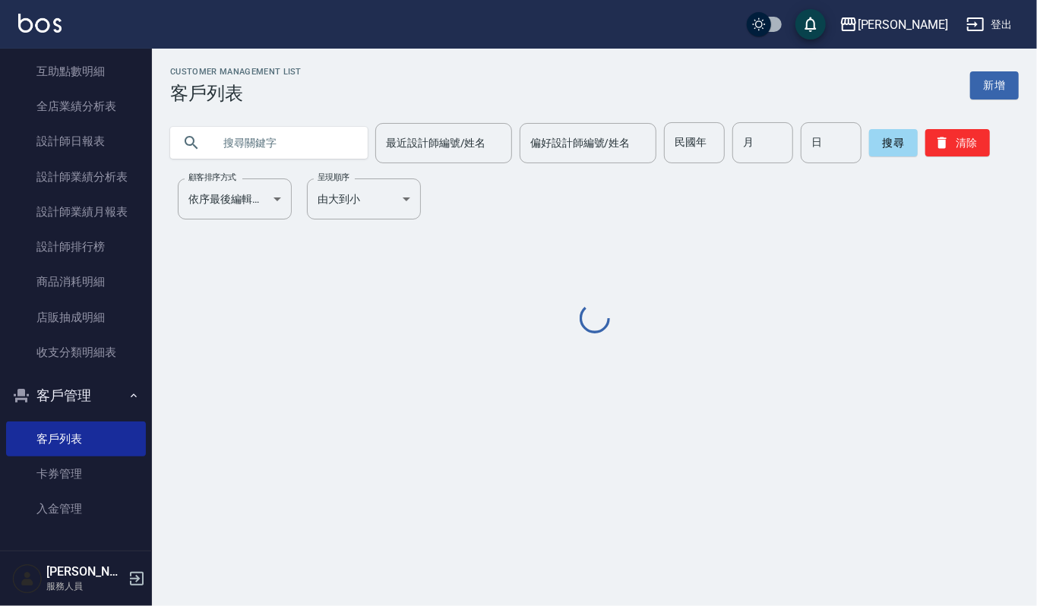
click at [296, 141] on input "text" at bounding box center [284, 142] width 143 height 41
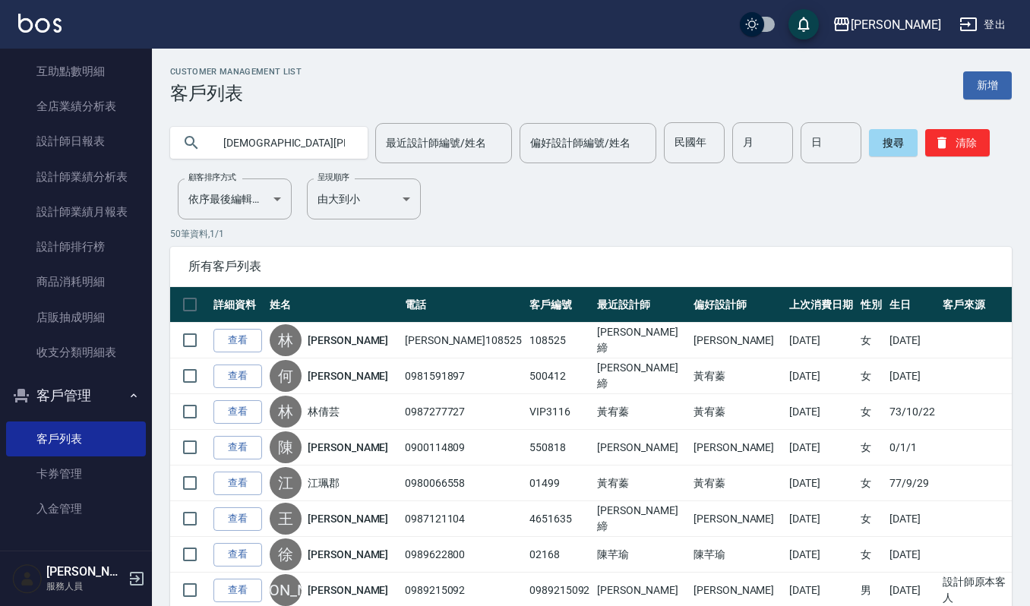
type input "[DEMOGRAPHIC_DATA][PERSON_NAME]"
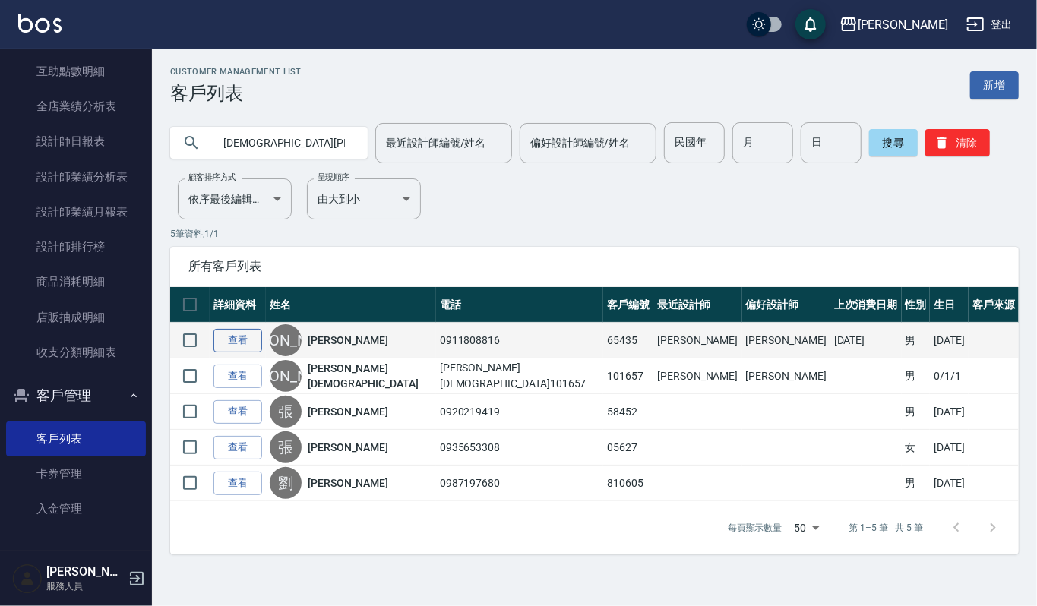
click at [237, 341] on link "查看" at bounding box center [237, 341] width 49 height 24
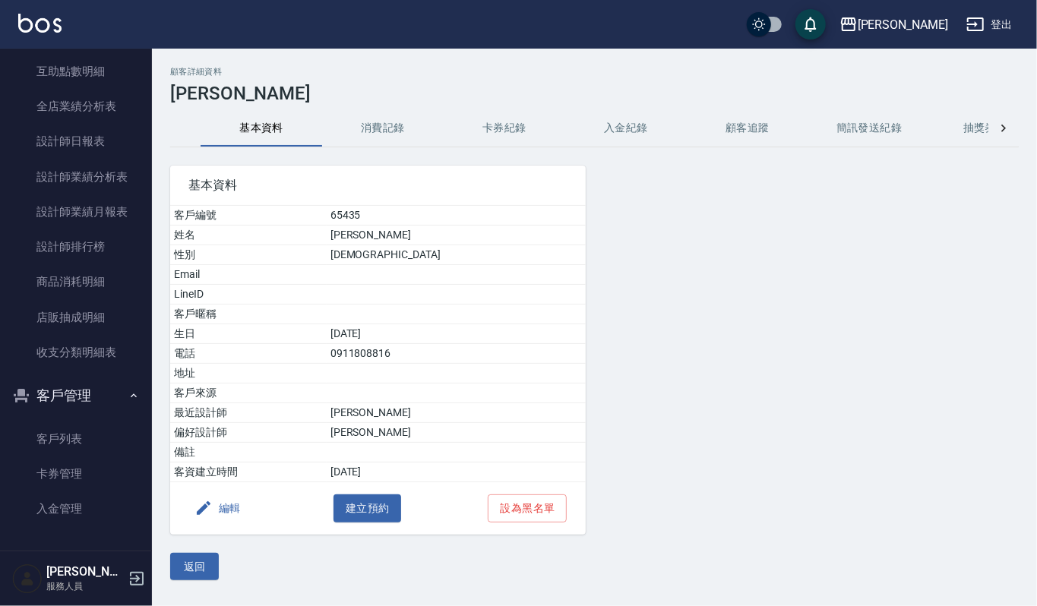
click at [384, 129] on button "消費記錄" at bounding box center [383, 128] width 122 height 36
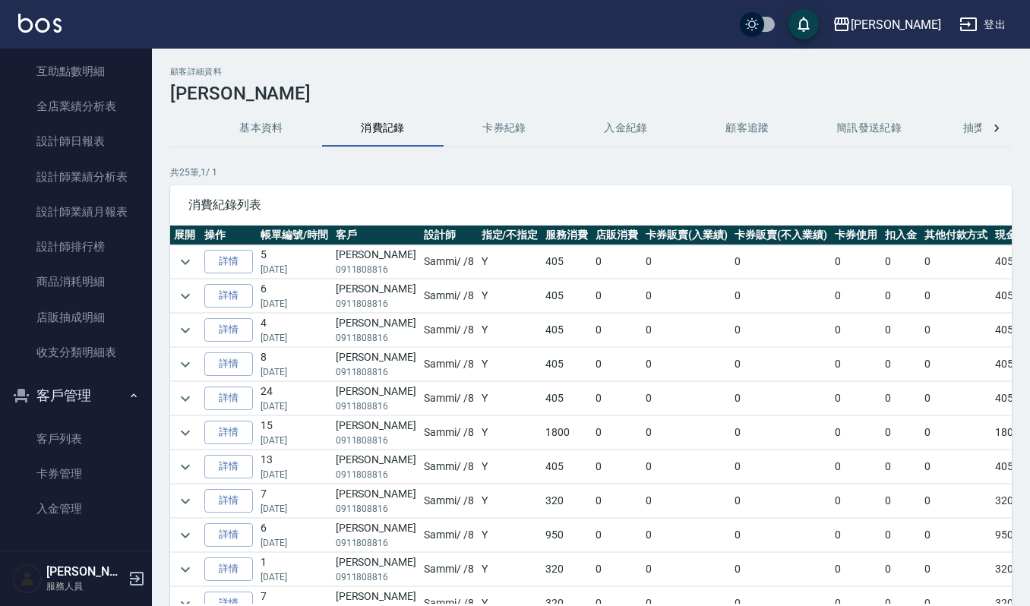
click at [267, 119] on button "基本資料" at bounding box center [262, 128] width 122 height 36
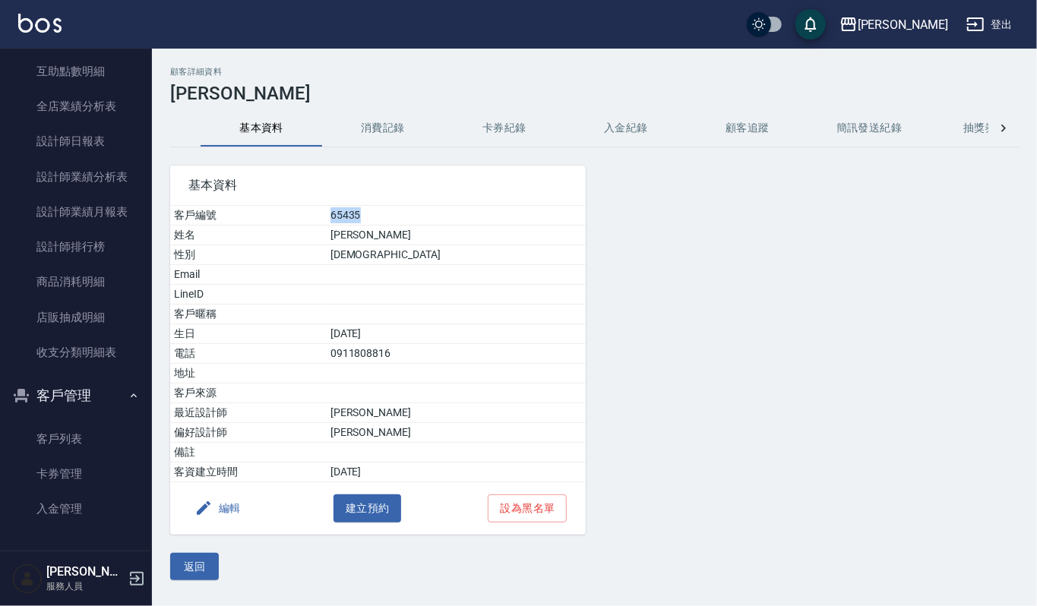
drag, startPoint x: 390, startPoint y: 213, endPoint x: 436, endPoint y: 211, distance: 46.4
click at [436, 211] on td "65435" at bounding box center [456, 216] width 259 height 20
copy td "65435"
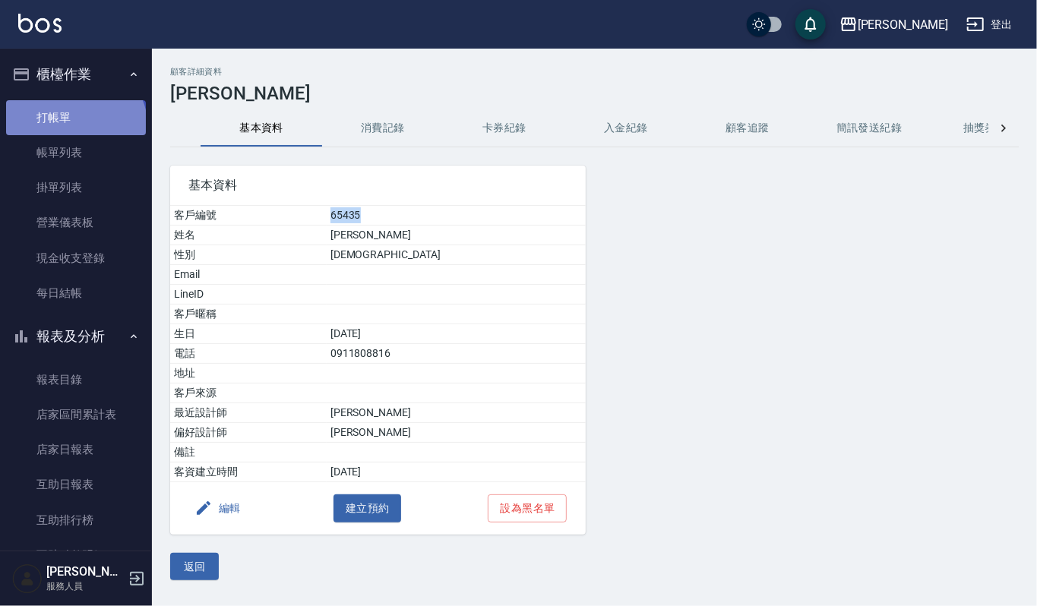
click at [74, 128] on link "打帳單" at bounding box center [76, 117] width 140 height 35
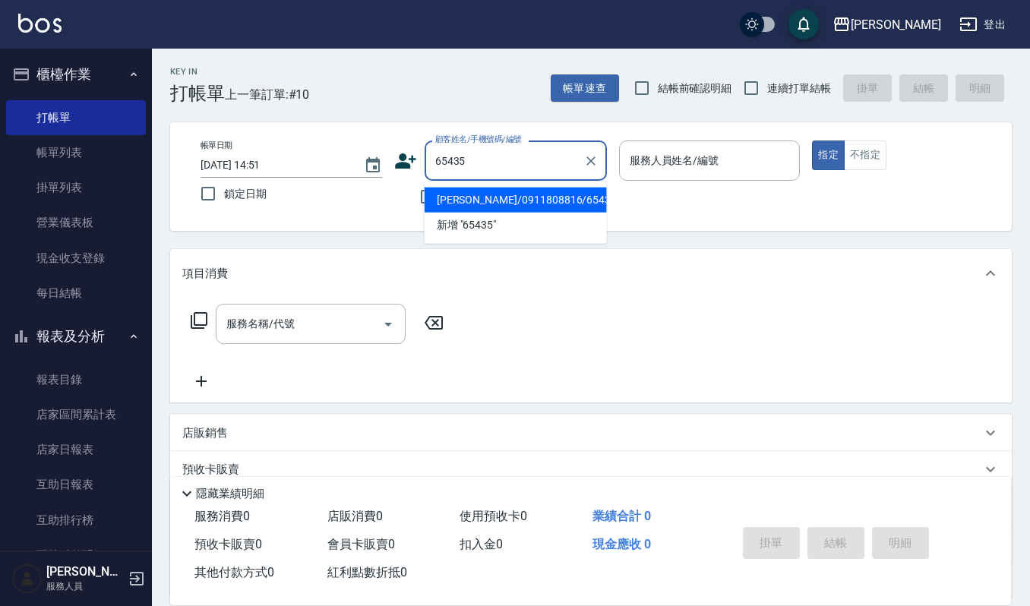
click at [494, 204] on li "[PERSON_NAME]/0911808816/65435" at bounding box center [516, 200] width 182 height 25
type input "[PERSON_NAME]/0911808816/65435"
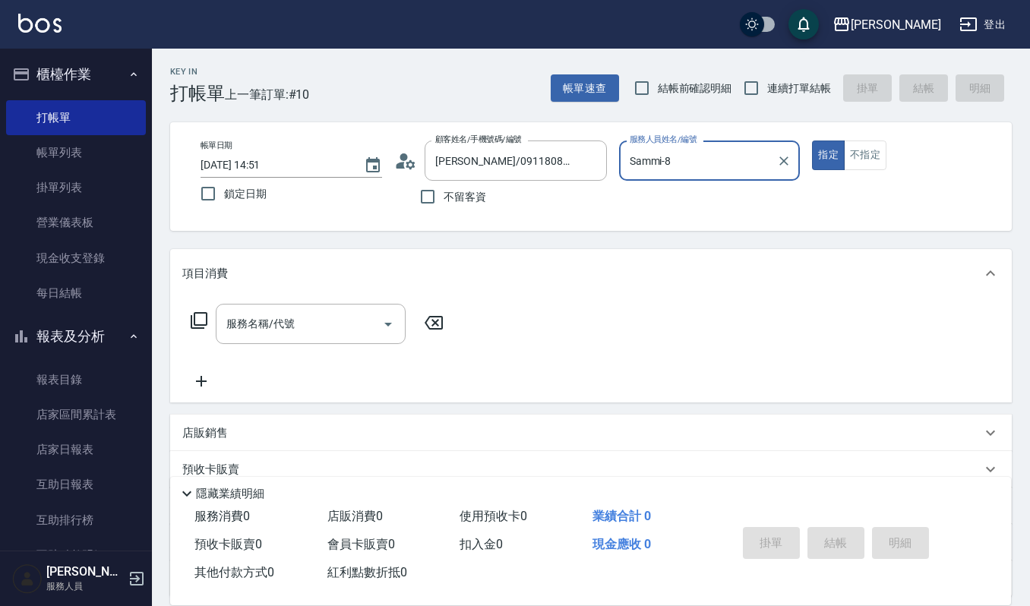
type input "Sammi-8"
click at [318, 324] on input "服務名稱/代號" at bounding box center [299, 324] width 153 height 27
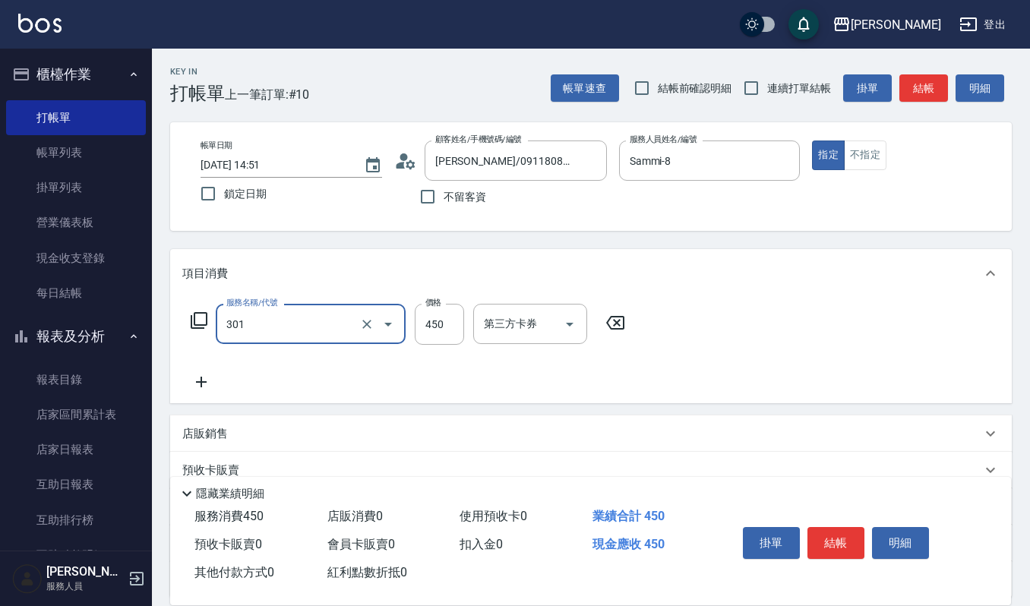
type input "創意剪髮(301)"
type input "405"
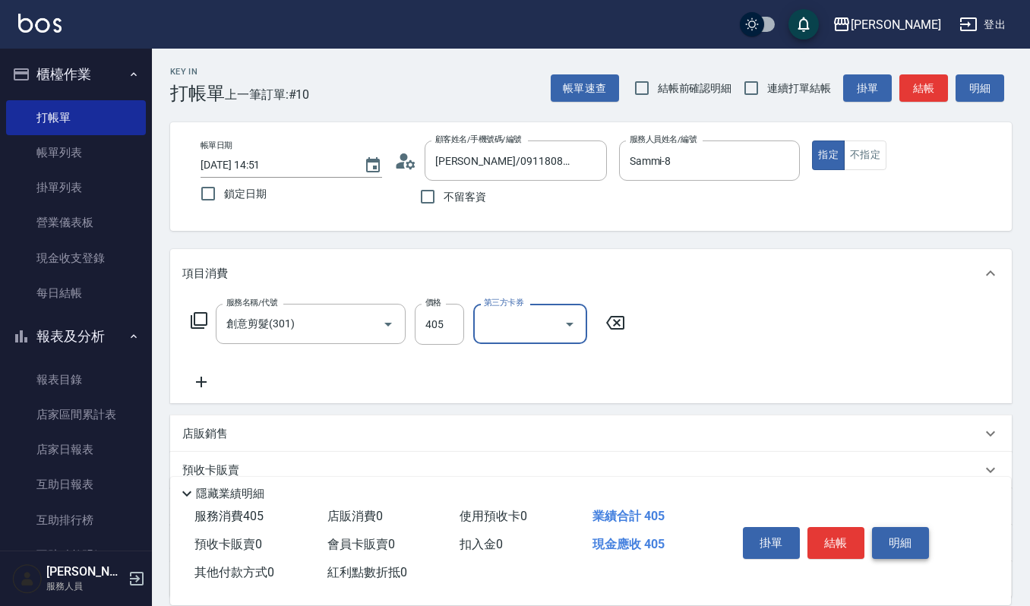
click at [881, 545] on button "明細" at bounding box center [900, 543] width 57 height 32
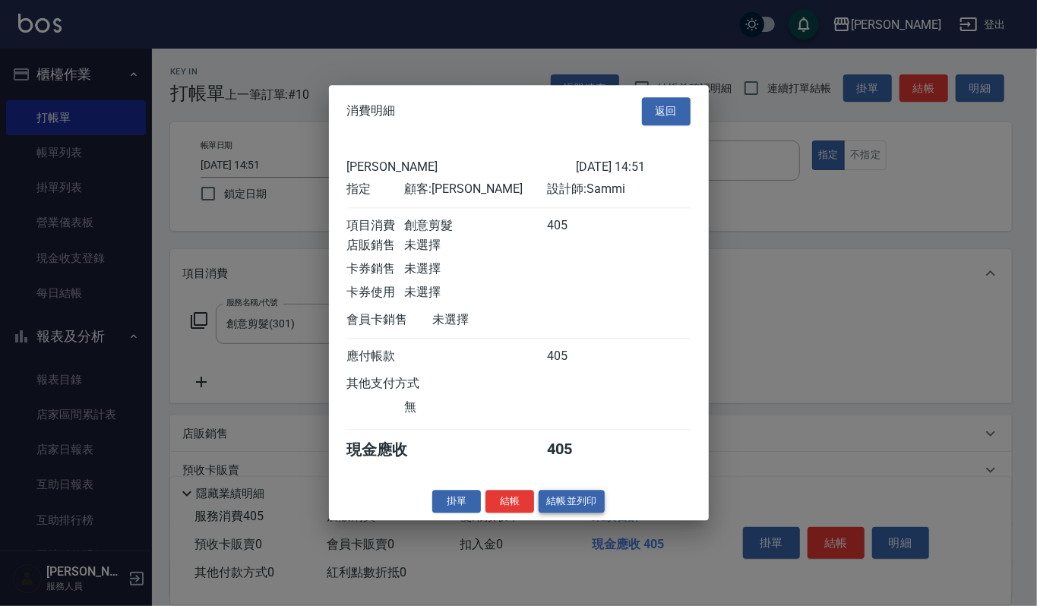
click at [586, 511] on button "結帳並列印" at bounding box center [572, 502] width 66 height 24
